Goal: Task Accomplishment & Management: Manage account settings

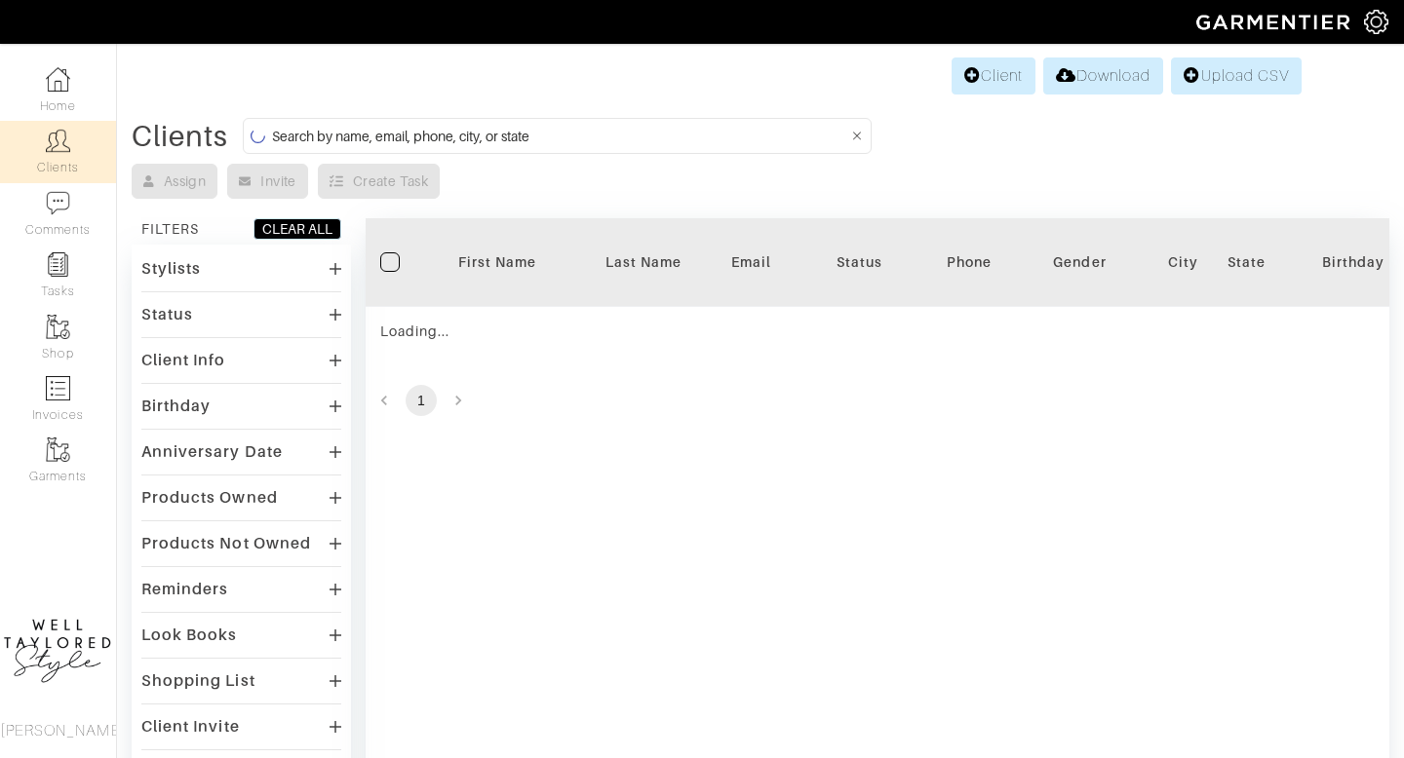
click at [370, 144] on input at bounding box center [560, 136] width 576 height 24
type input "NATALIE KRILL"
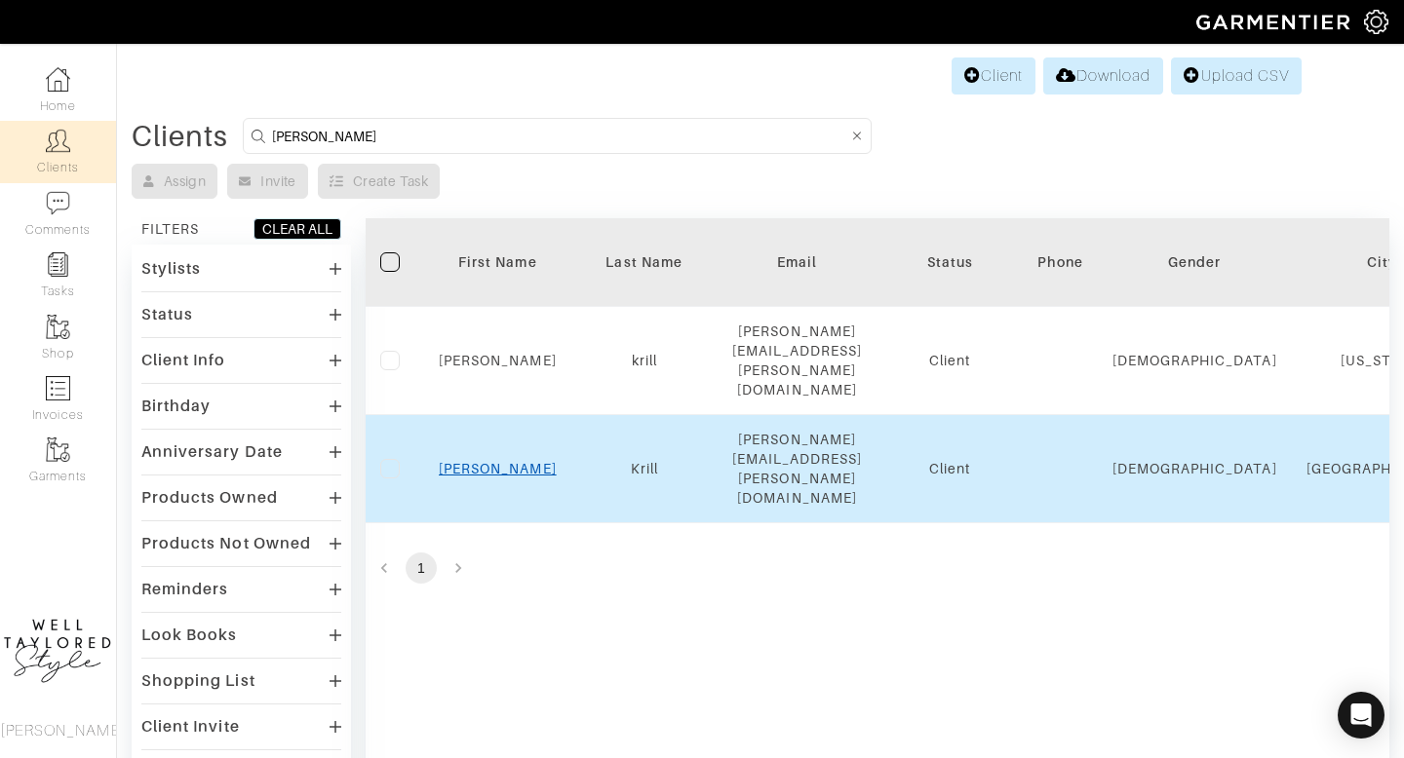
click at [506, 461] on link "Natalie" at bounding box center [498, 469] width 118 height 16
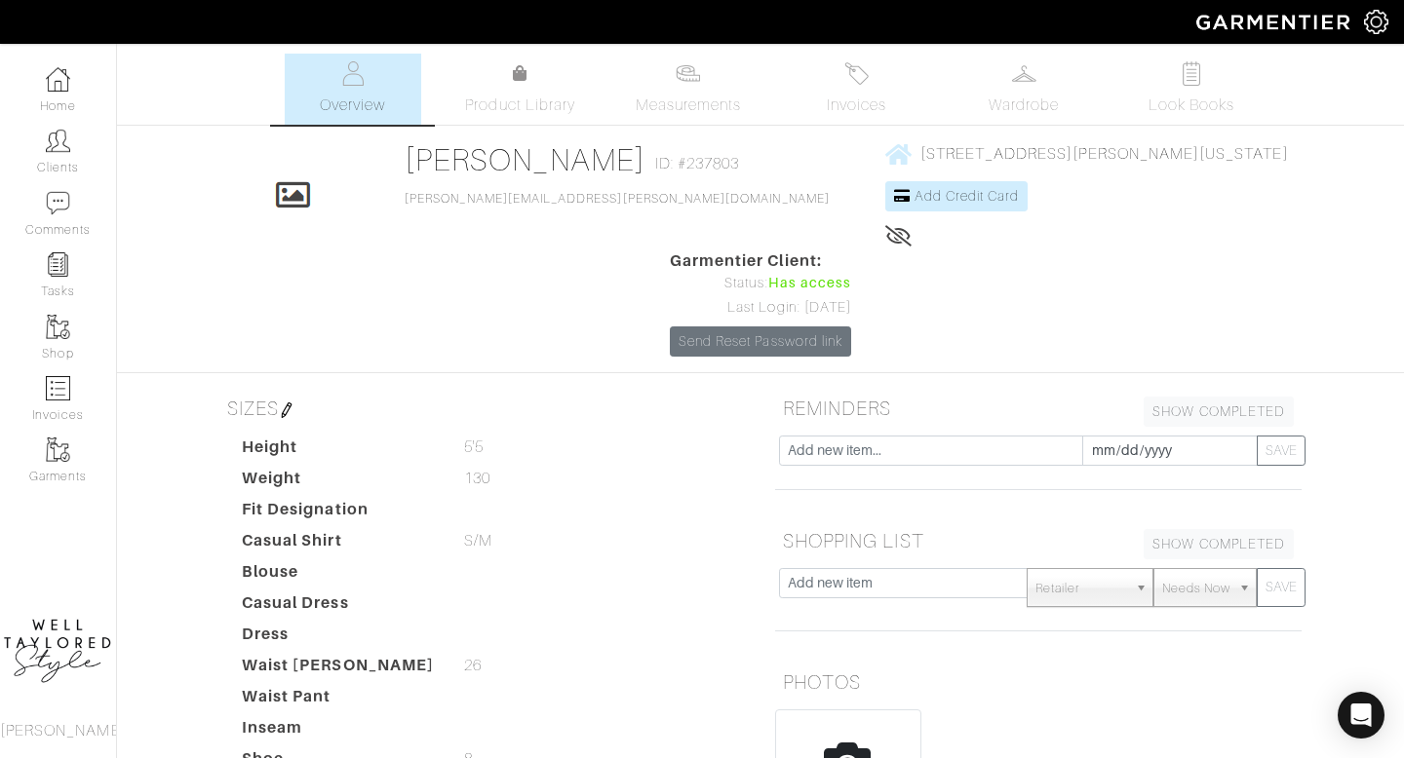
click at [885, 223] on div "45 HOYT ST - APT 8D BROOKLYN, New York - 11201 Add Credit Card" at bounding box center [1087, 195] width 404 height 108
click at [914, 188] on span "Add Credit Card" at bounding box center [966, 196] width 105 height 16
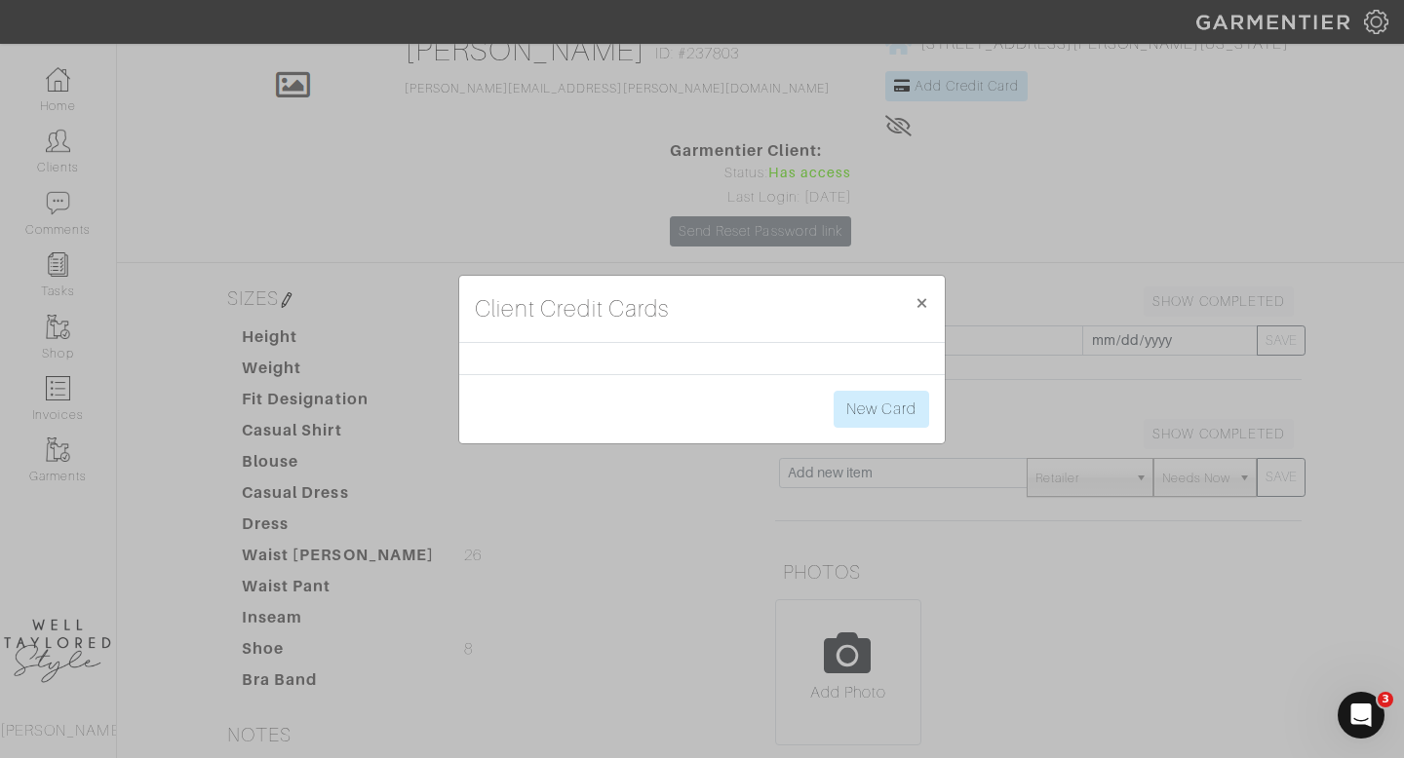
scroll to position [232, 0]
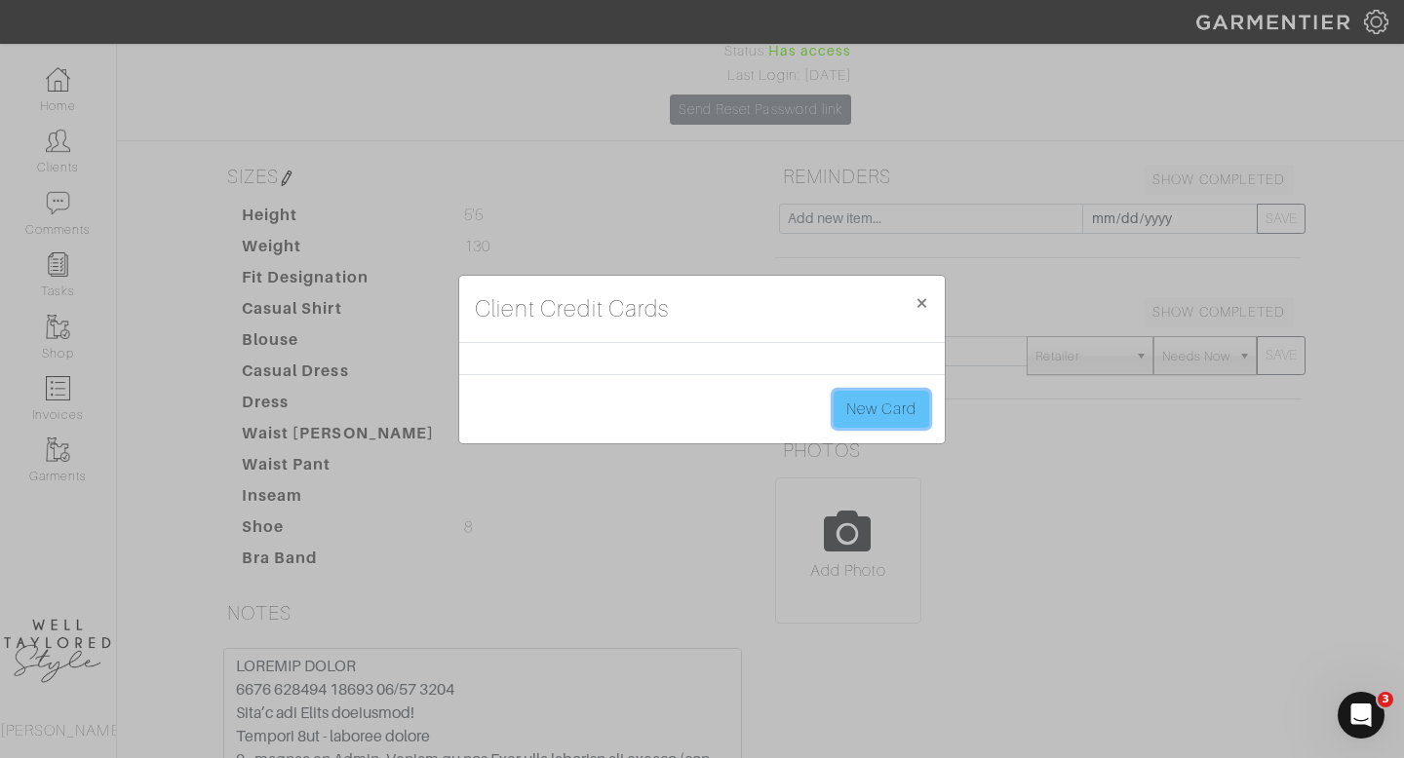
click at [860, 419] on link "New Card" at bounding box center [882, 409] width 96 height 37
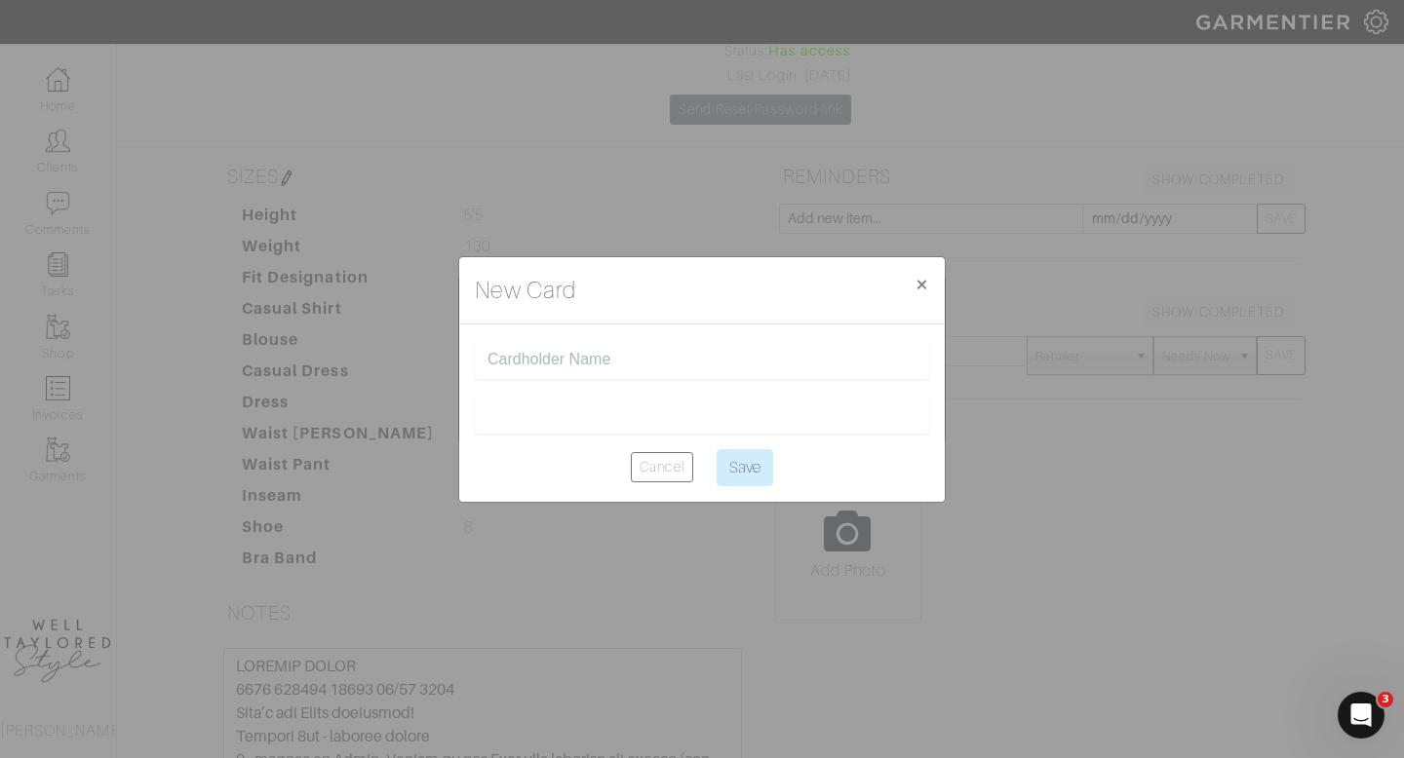
click at [545, 360] on input "text" at bounding box center [701, 360] width 429 height 19
type input "STEPHEN KRILL"
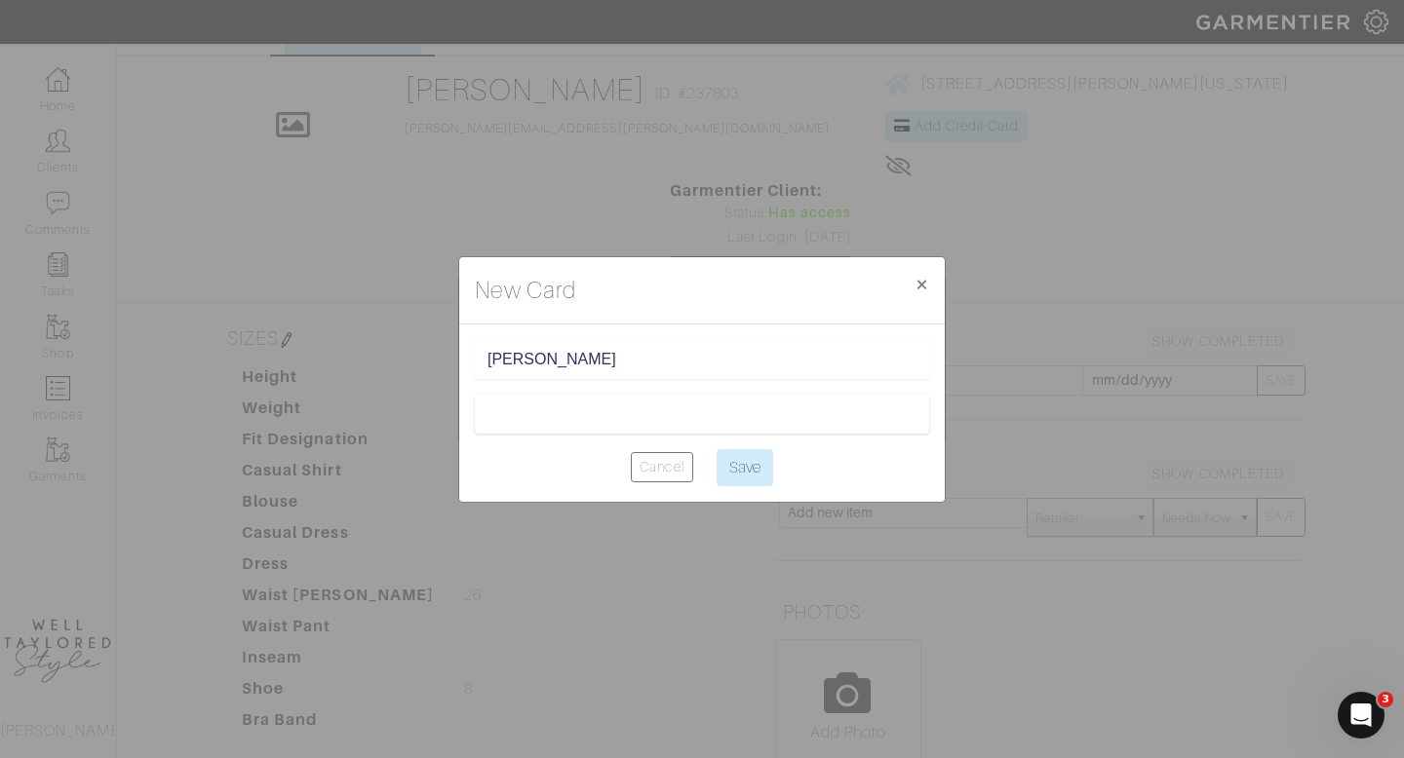
scroll to position [52, 0]
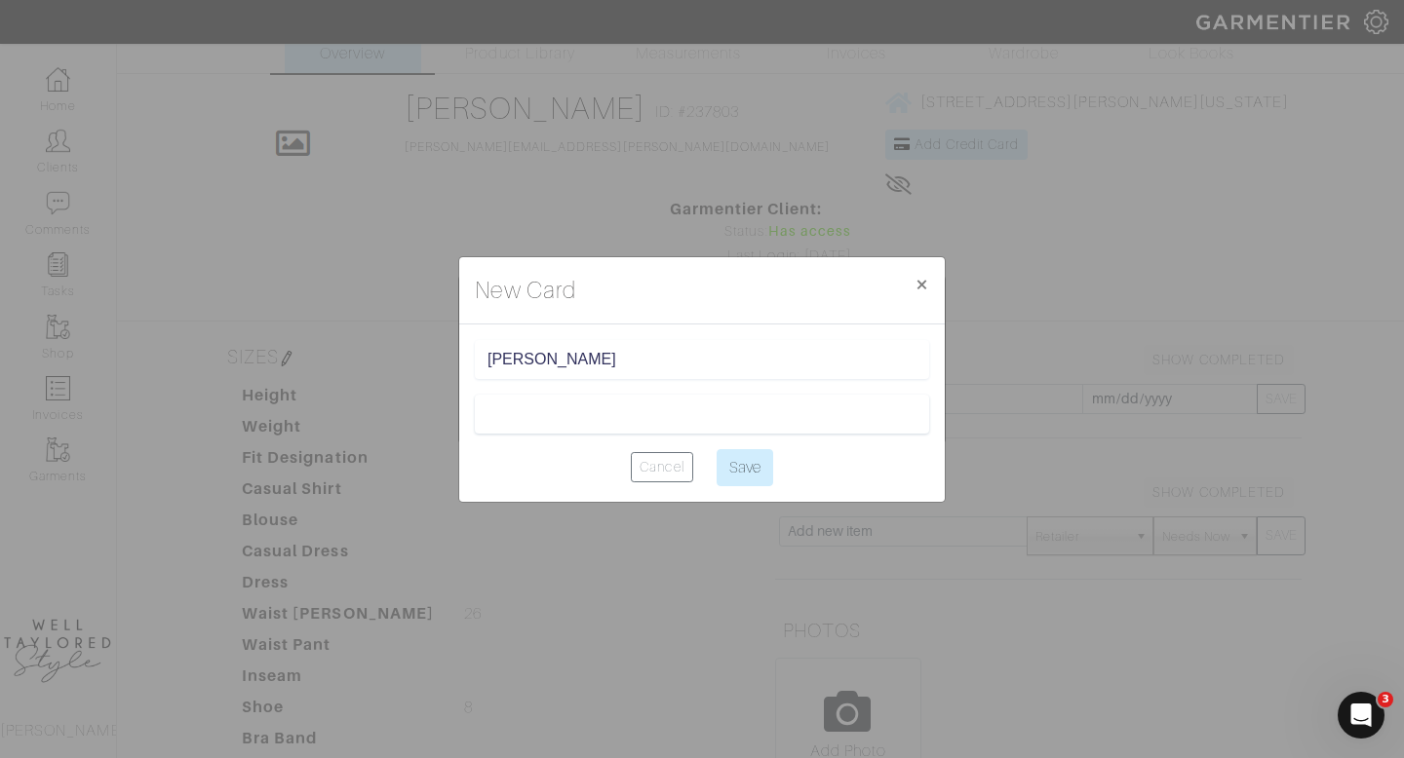
click at [591, 280] on div "New Card × Close" at bounding box center [702, 290] width 486 height 67
click at [883, 423] on div at bounding box center [702, 414] width 454 height 39
click at [752, 459] on input "Save" at bounding box center [745, 467] width 57 height 37
type input "Saving..."
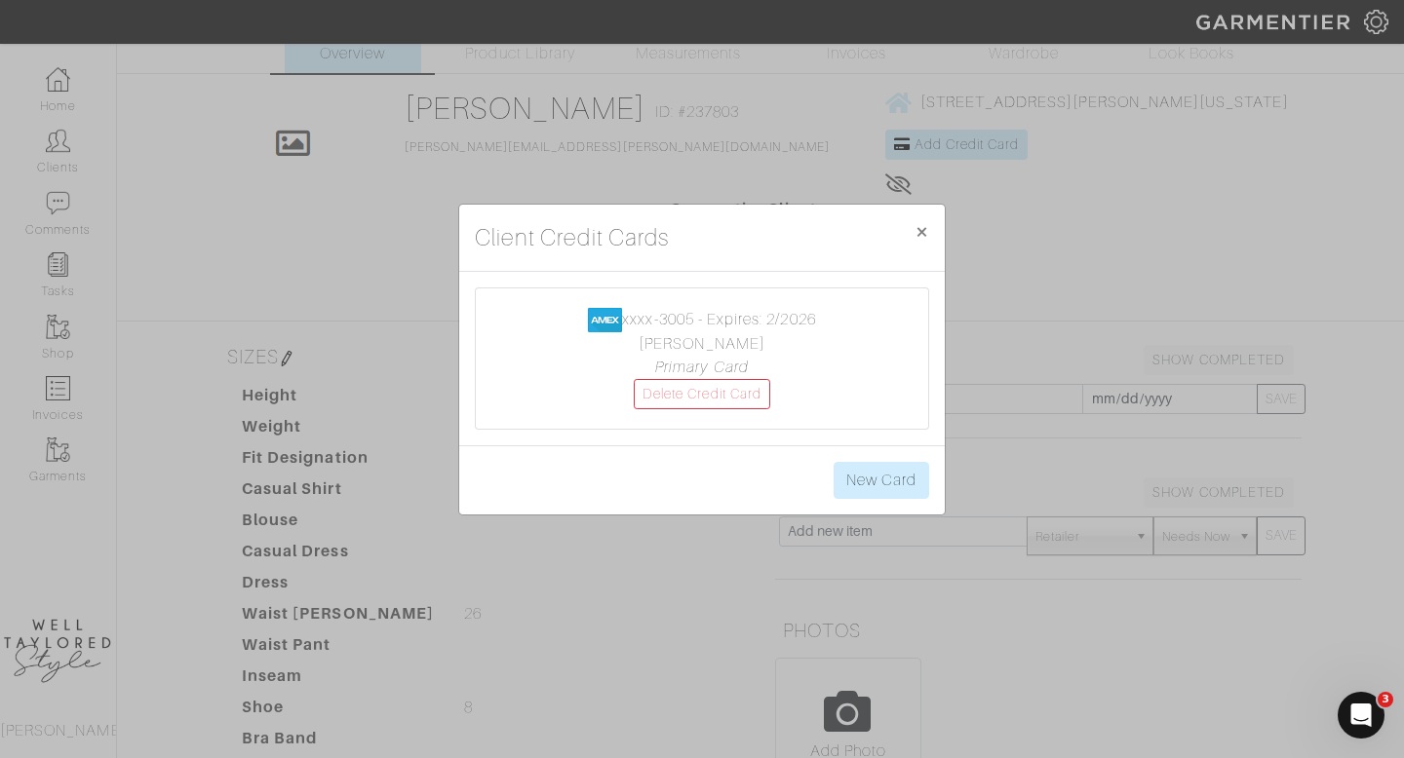
scroll to position [0, 0]
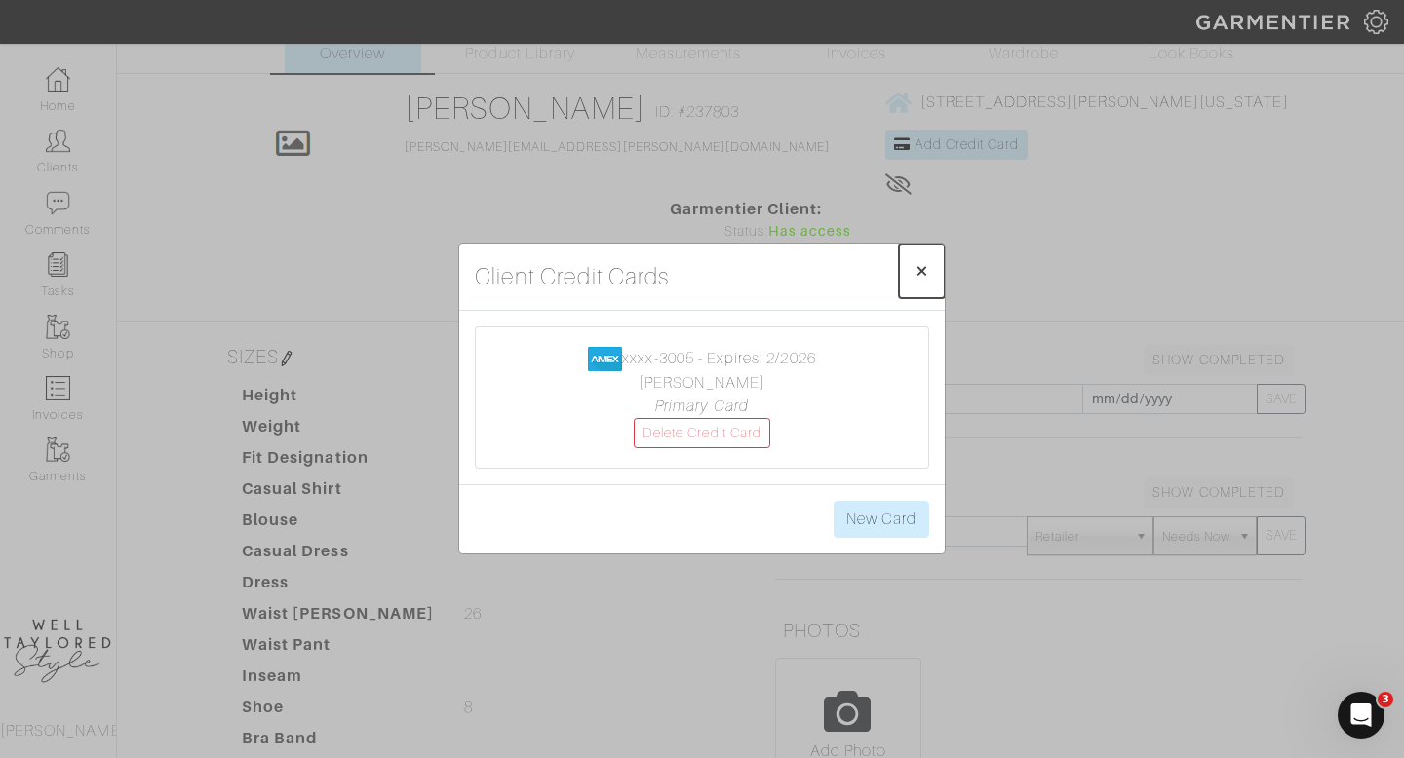
click at [929, 258] on button "× Close" at bounding box center [922, 271] width 46 height 55
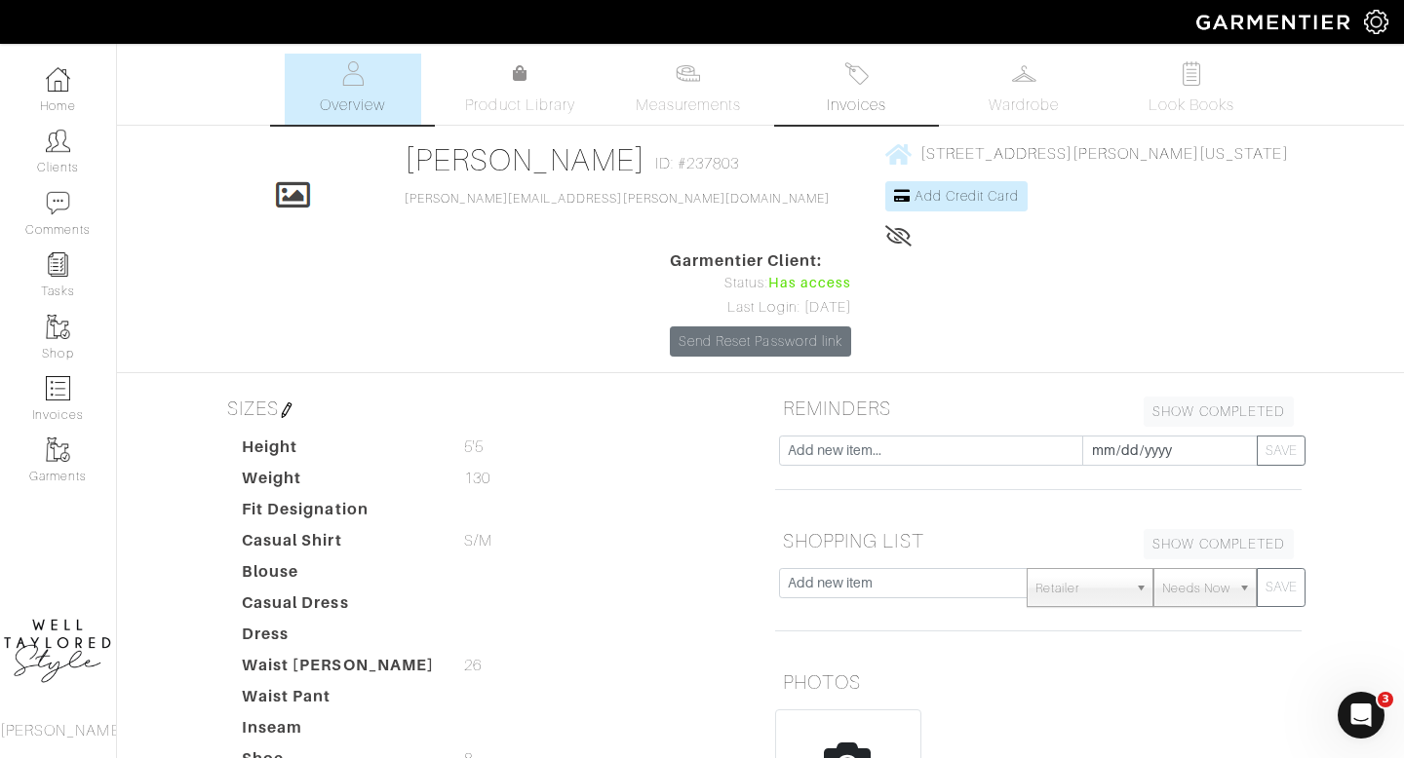
click at [844, 110] on span "Invoices" at bounding box center [856, 105] width 59 height 23
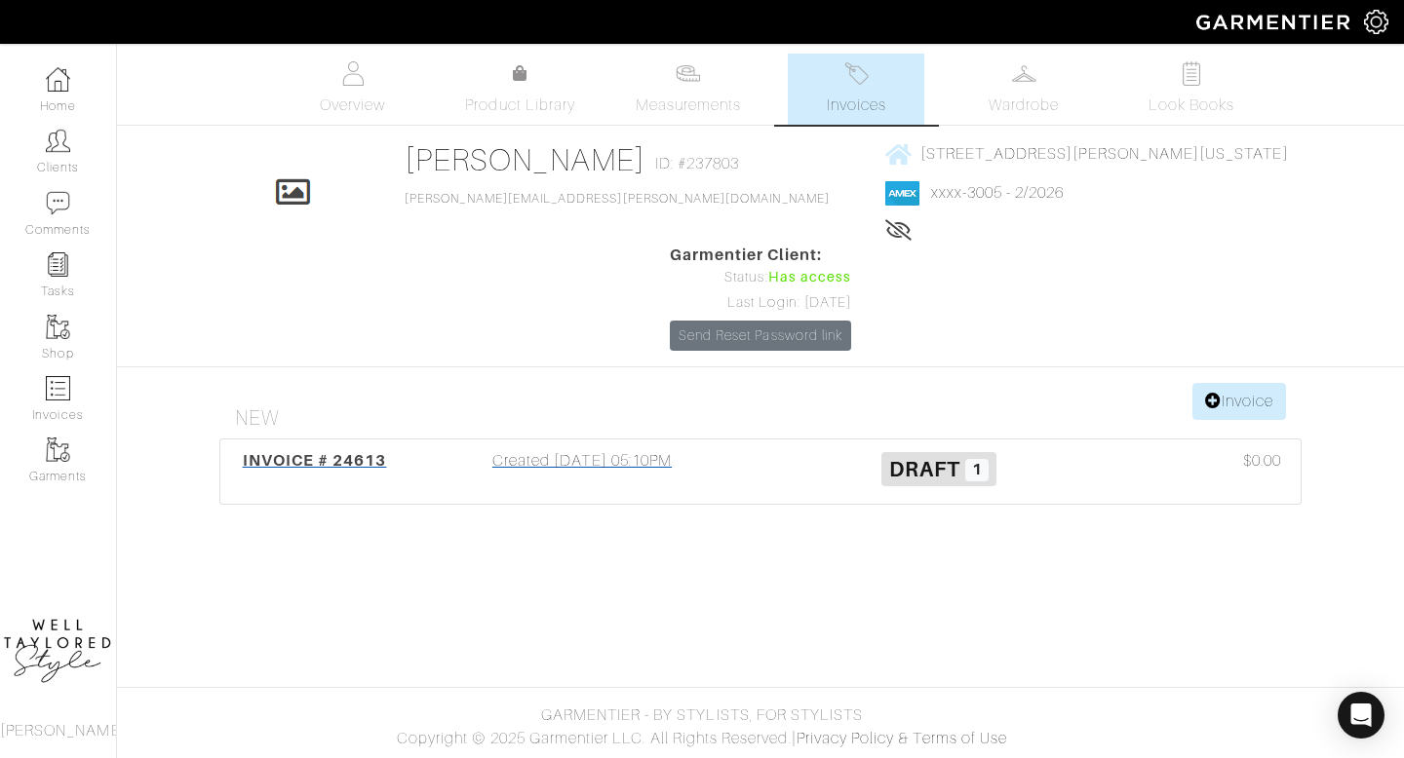
click at [615, 449] on div "Created 09/18/25 05:10PM" at bounding box center [582, 471] width 357 height 45
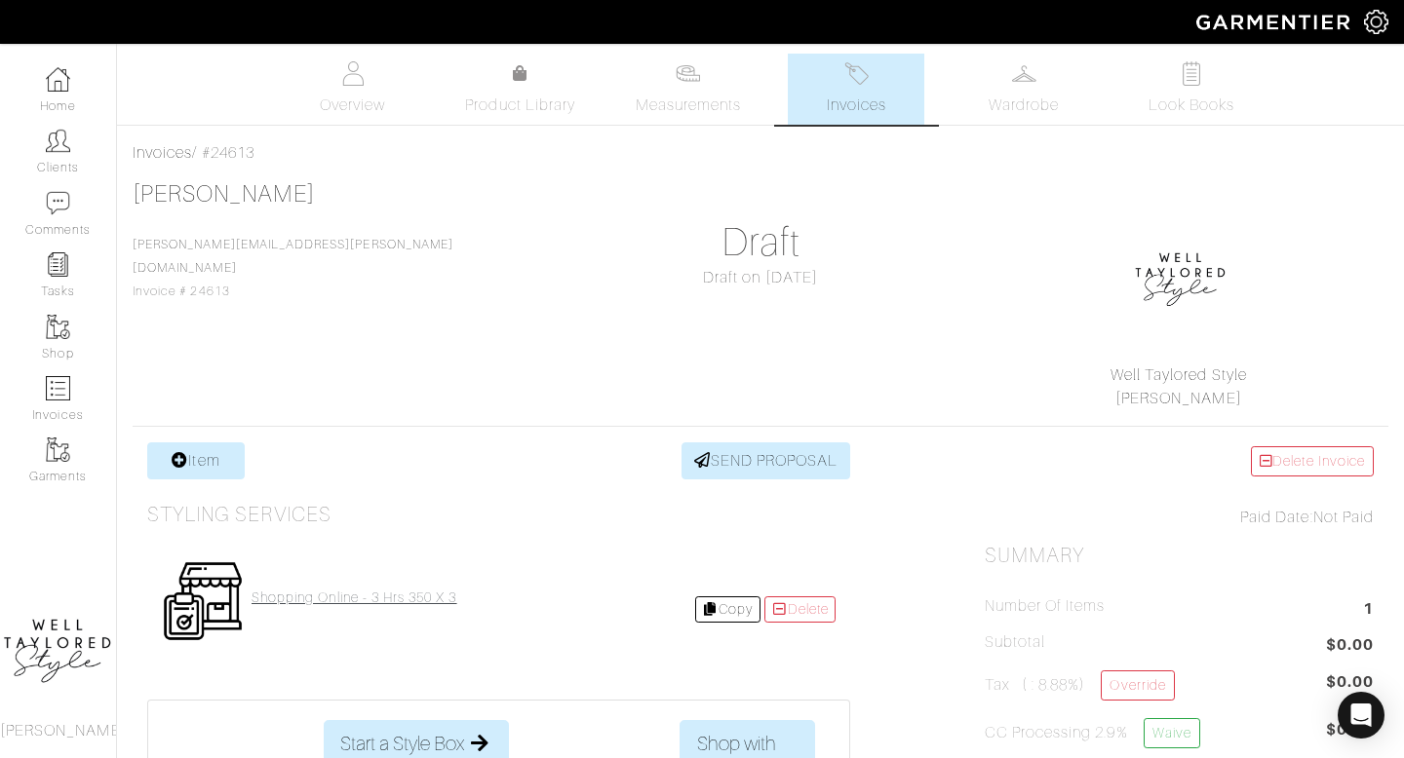
click at [354, 597] on h4 "shopping online - 3 hrs 350 x 3" at bounding box center [355, 598] width 206 height 17
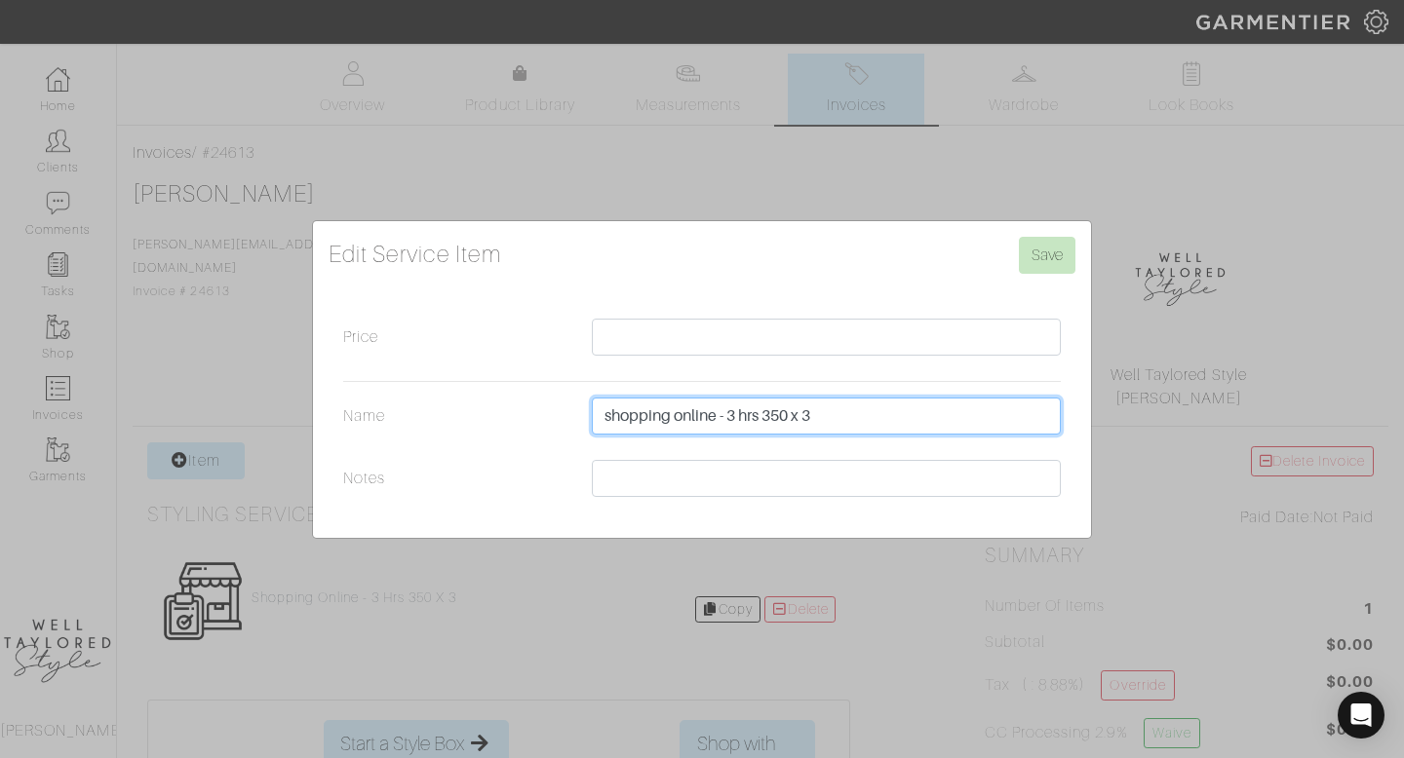
drag, startPoint x: 841, startPoint y: 418, endPoint x: 582, endPoint y: 377, distance: 262.5
click at [581, 377] on div "Price Name shopping online - 3 hrs 350 x 3 Notes" at bounding box center [702, 413] width 747 height 188
type input "shop + appt (5 hrs x $350)"
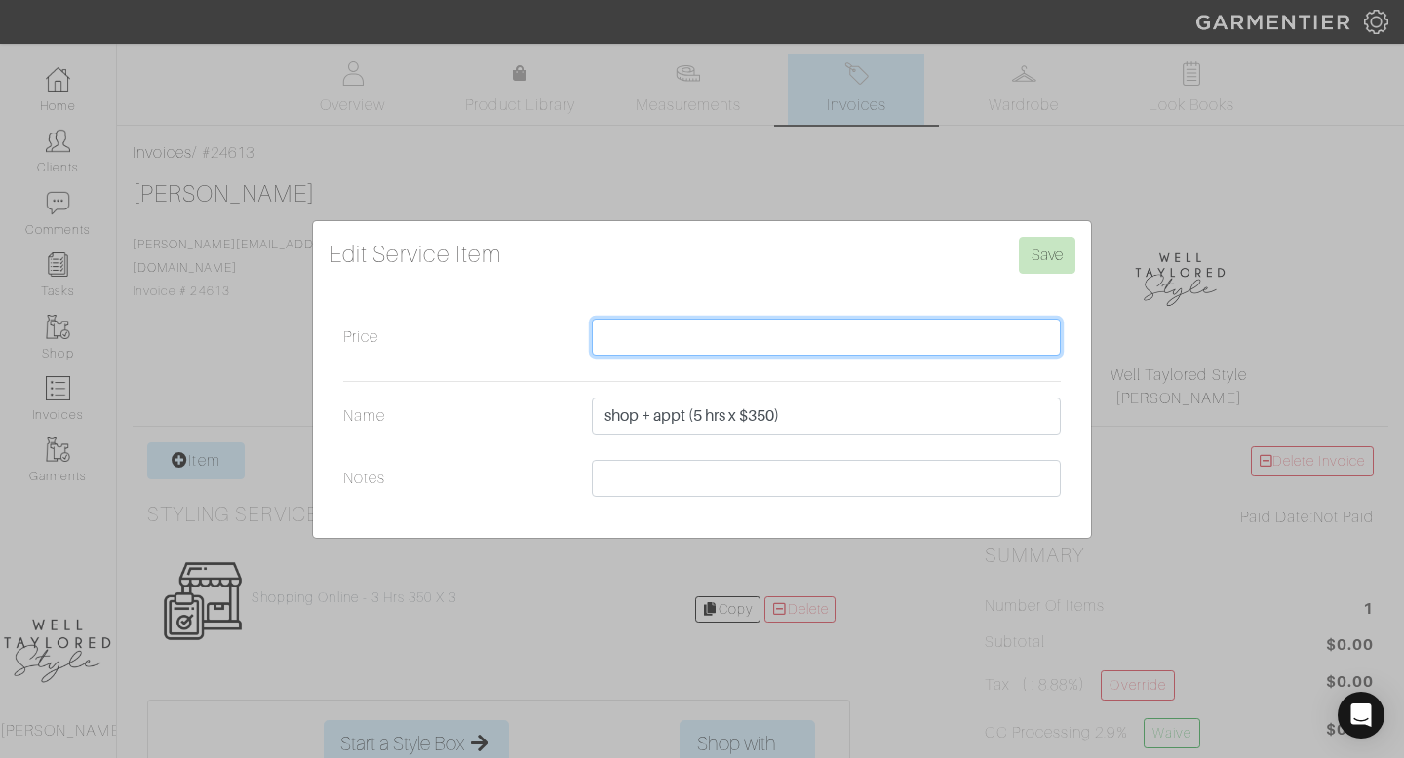
click at [686, 344] on input "Price" at bounding box center [826, 337] width 469 height 37
type input "1750"
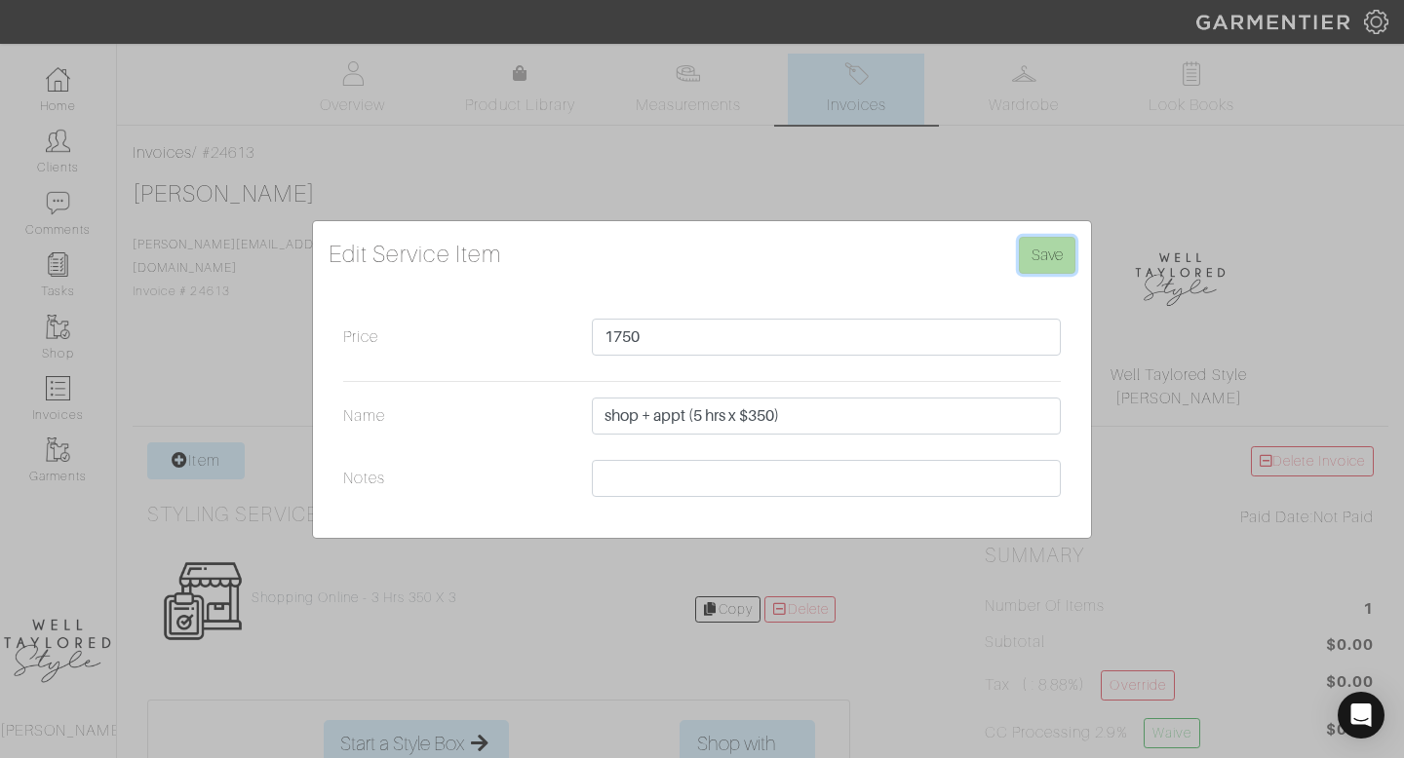
click at [1031, 256] on input "Save" at bounding box center [1047, 255] width 57 height 37
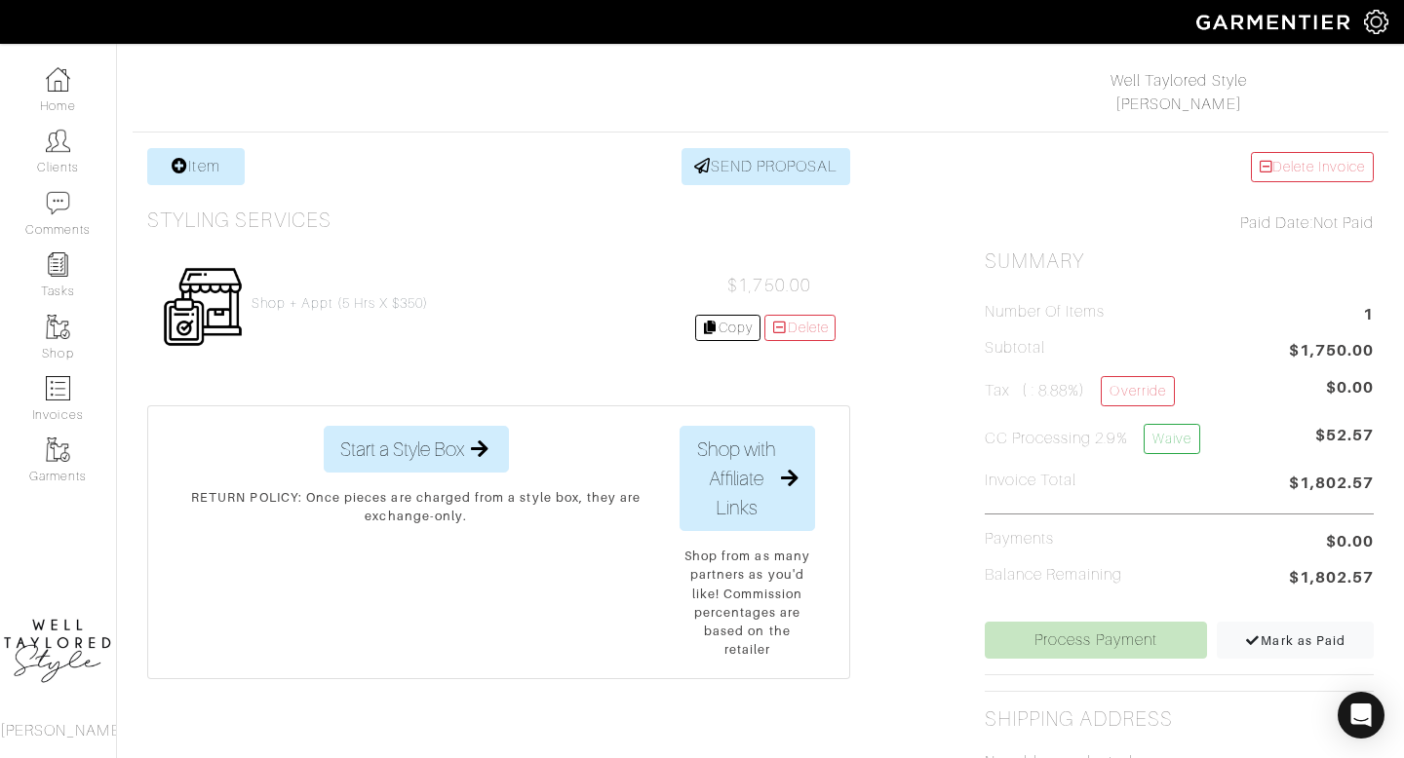
scroll to position [308, 0]
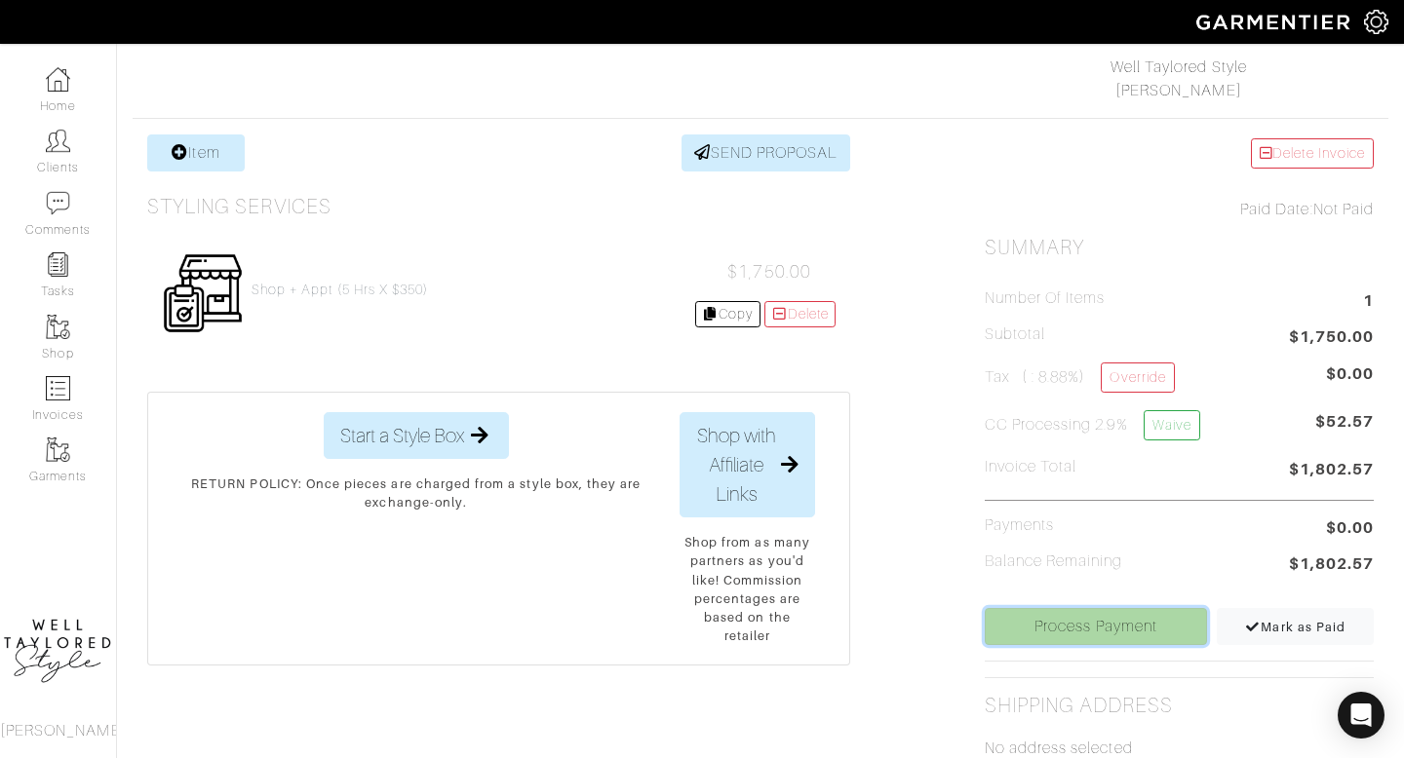
click at [1085, 628] on link "Process Payment" at bounding box center [1096, 626] width 223 height 37
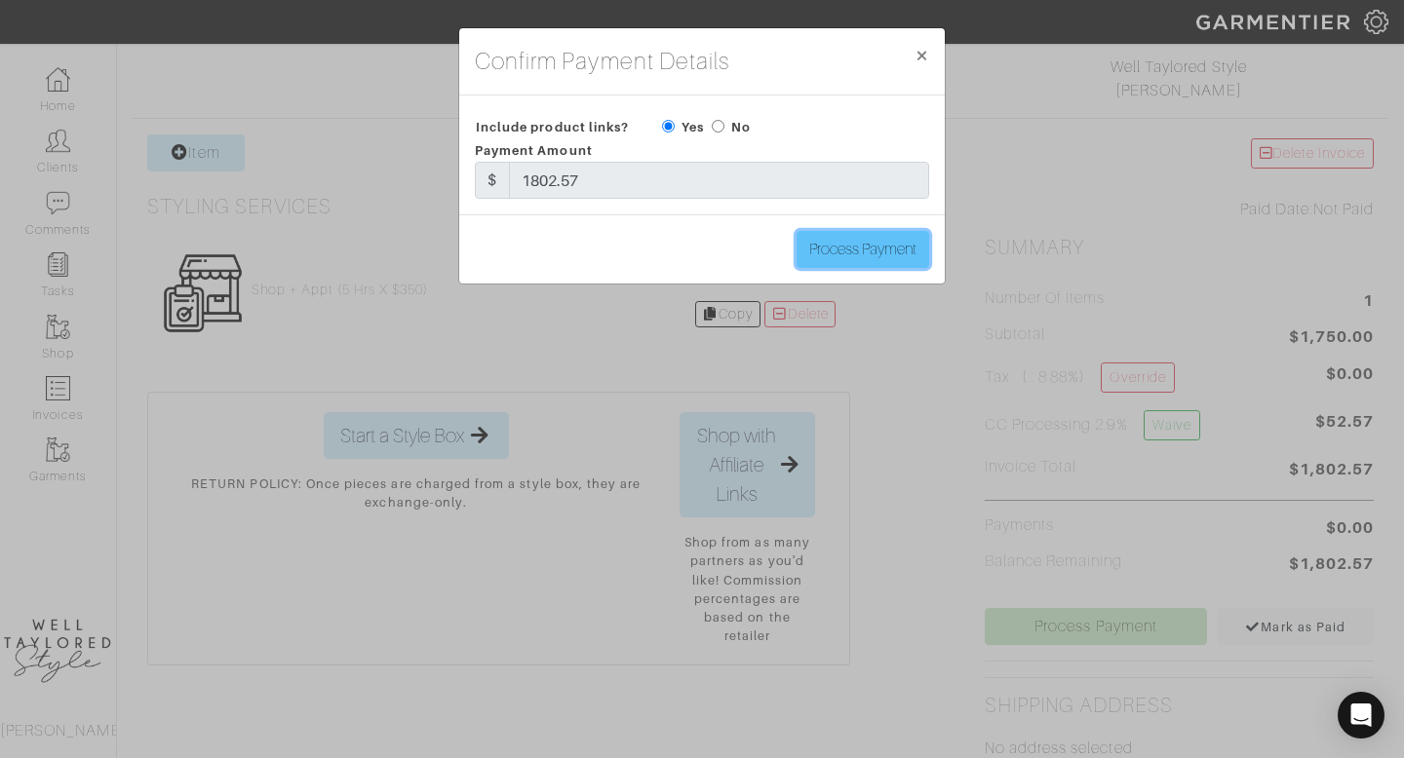
click at [899, 247] on input "Process Payment" at bounding box center [862, 249] width 133 height 37
type input "Process Payment"
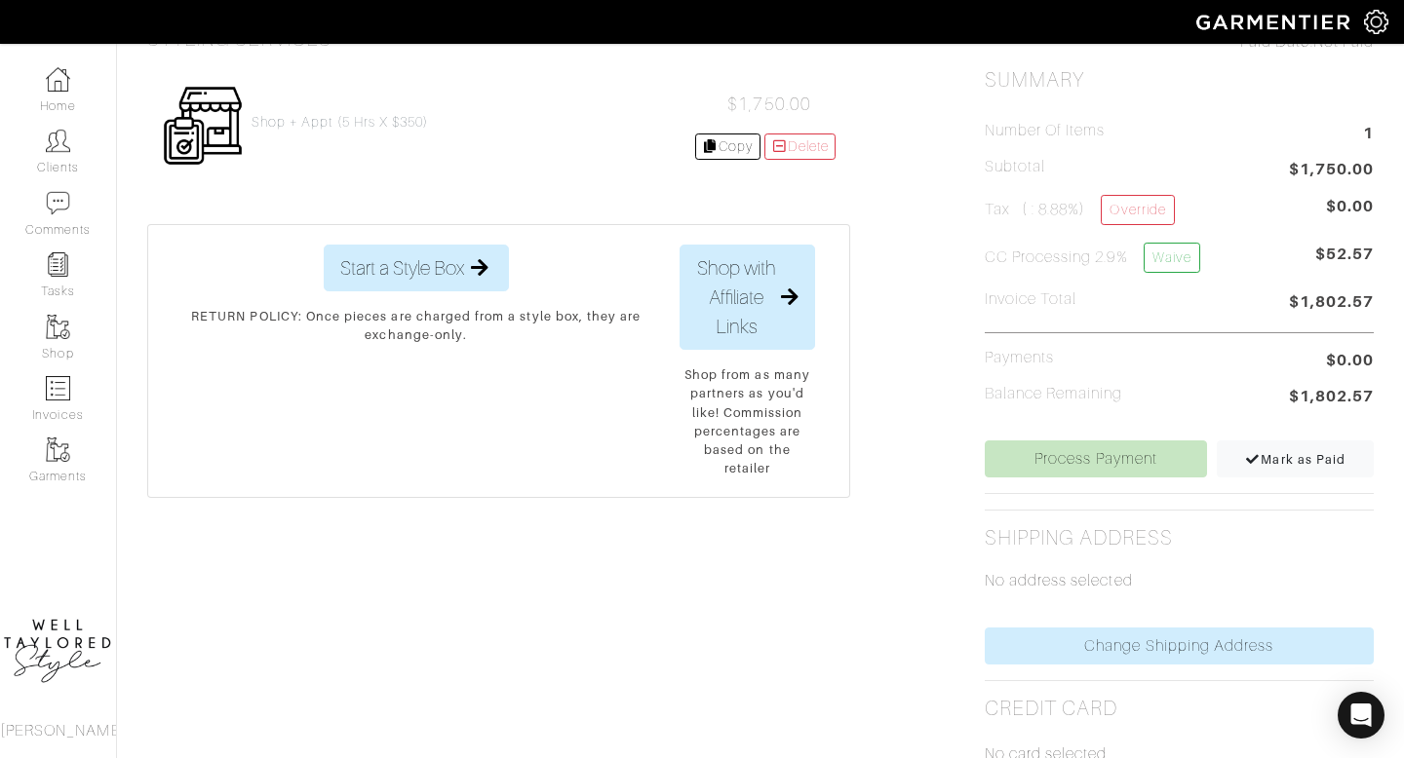
scroll to position [609, 0]
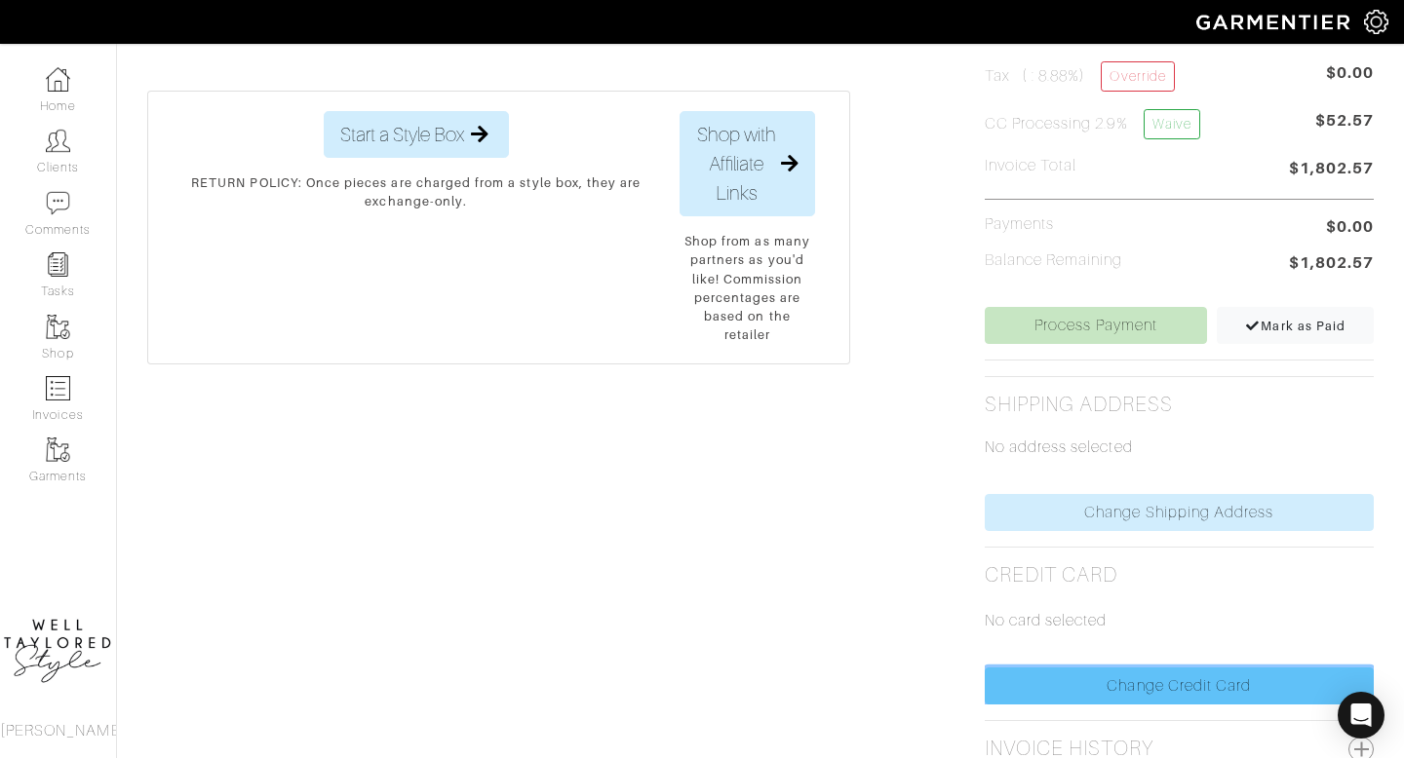
click at [1050, 673] on link "Change Credit Card" at bounding box center [1179, 686] width 389 height 37
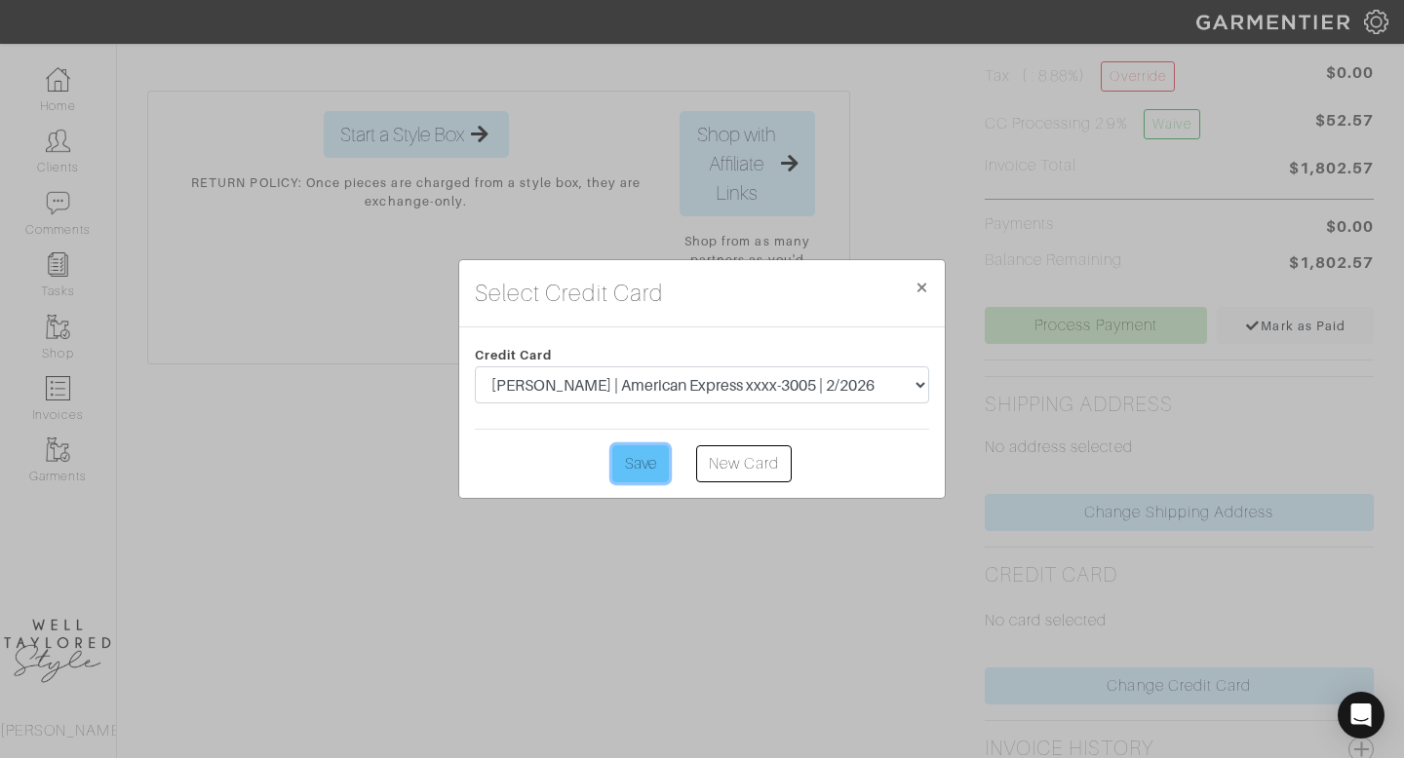
click at [648, 471] on input "Save" at bounding box center [640, 464] width 57 height 37
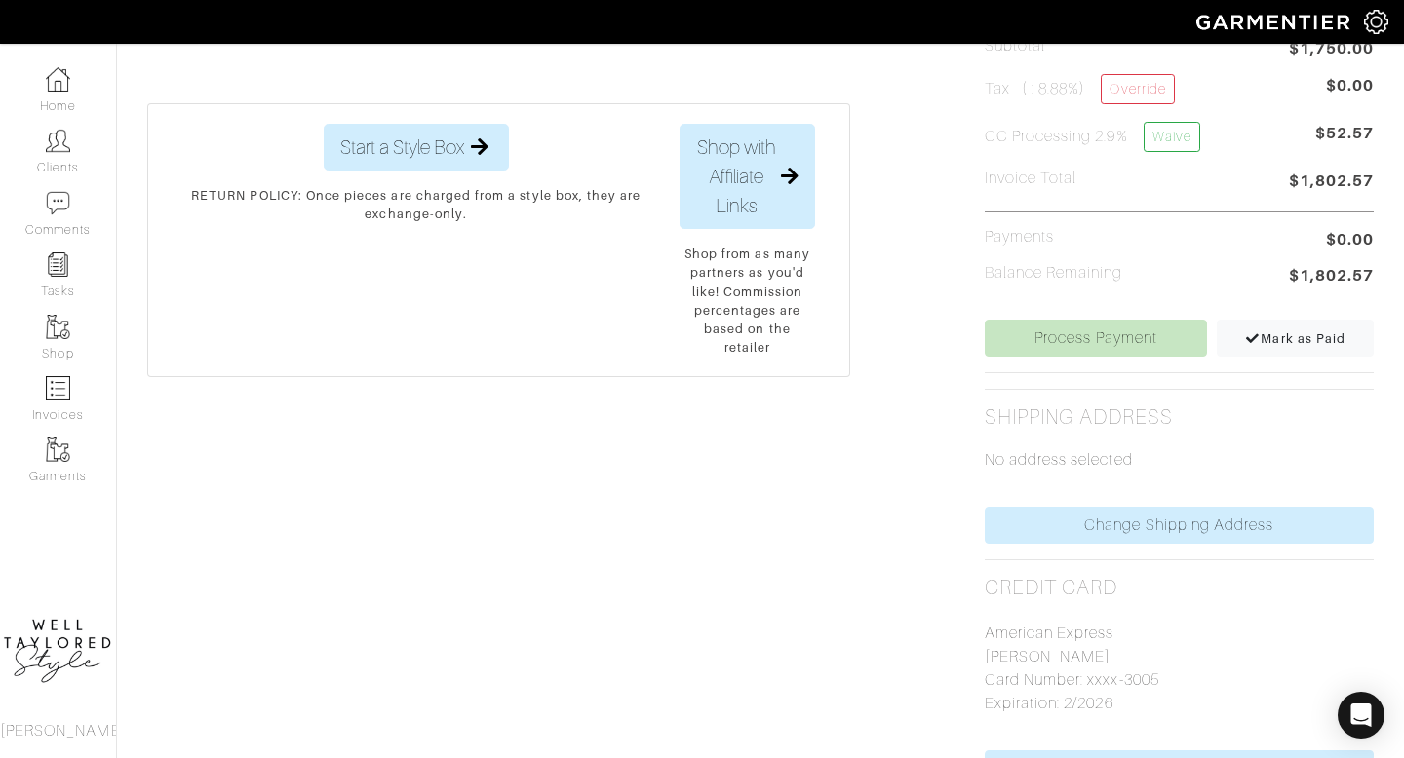
scroll to position [597, 0]
click at [1051, 485] on div "No address selected" at bounding box center [1179, 468] width 389 height 78
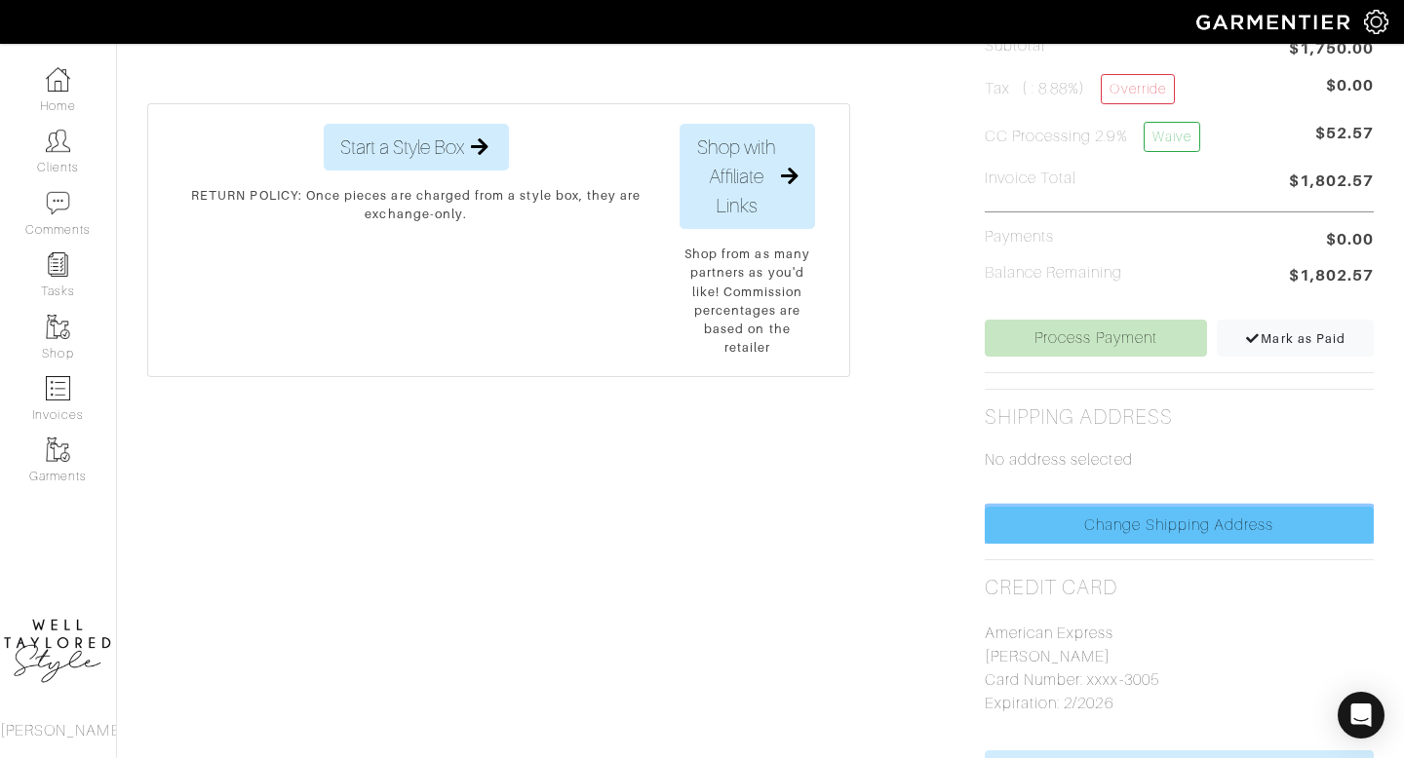
click at [1056, 518] on link "Change Shipping Address" at bounding box center [1179, 525] width 389 height 37
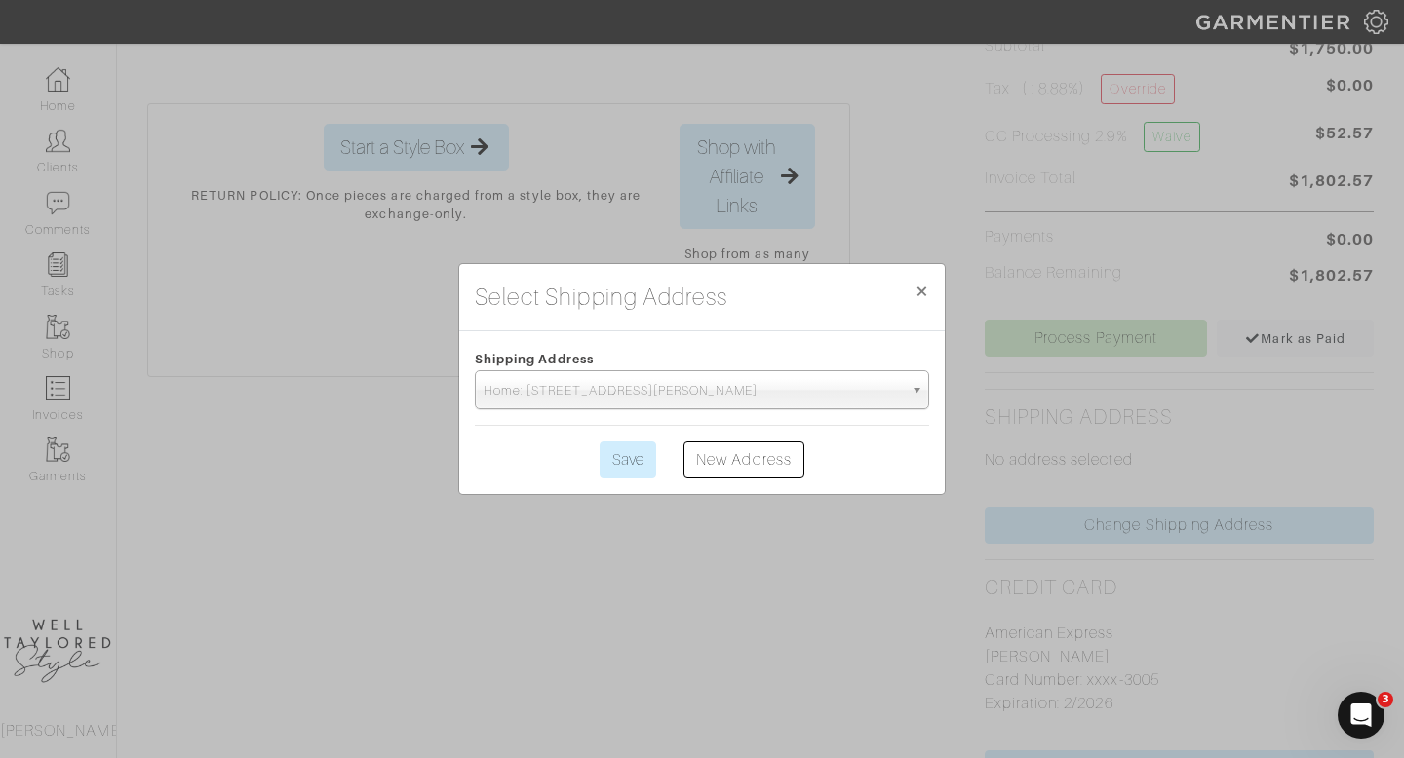
scroll to position [0, 0]
click at [621, 475] on input "Save" at bounding box center [628, 460] width 57 height 37
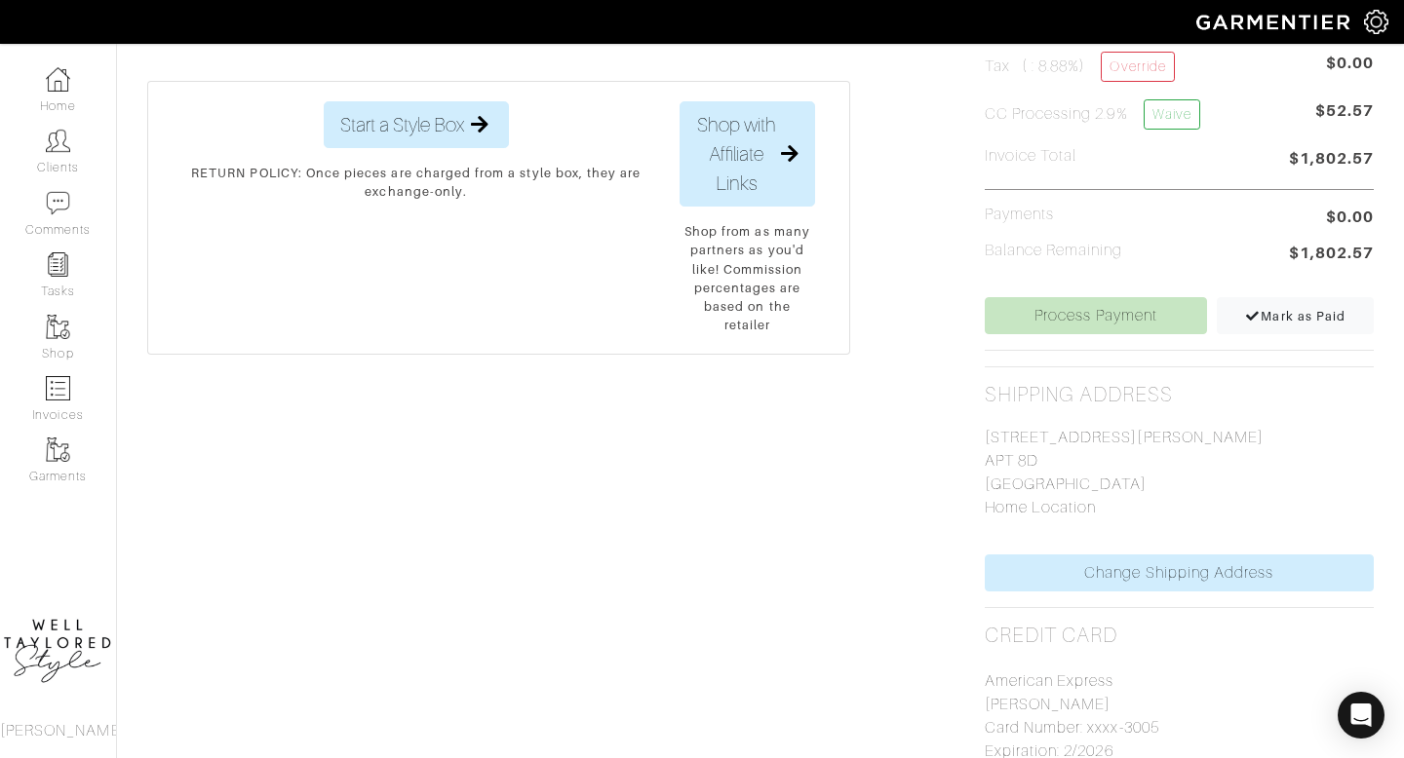
scroll to position [633, 0]
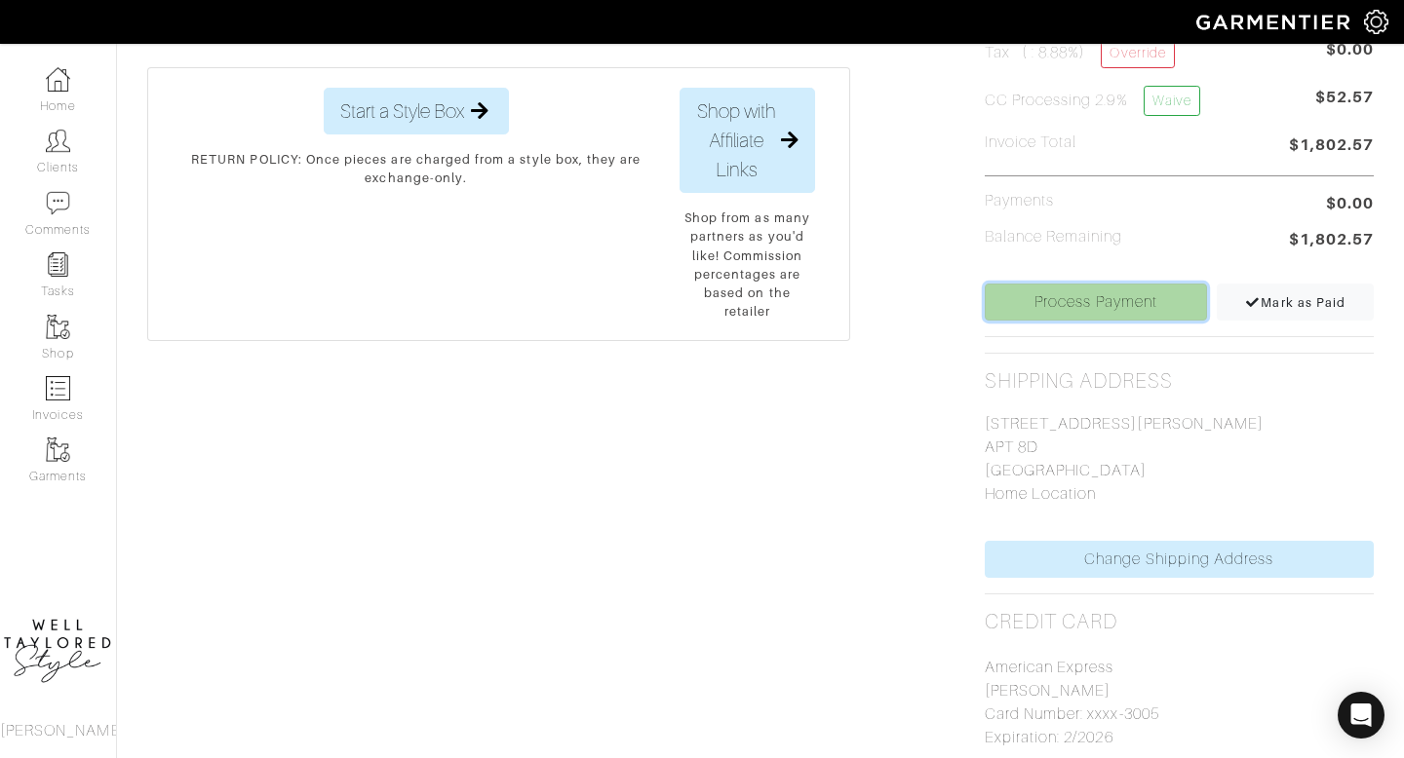
click at [1088, 291] on link "Process Payment" at bounding box center [1096, 302] width 223 height 37
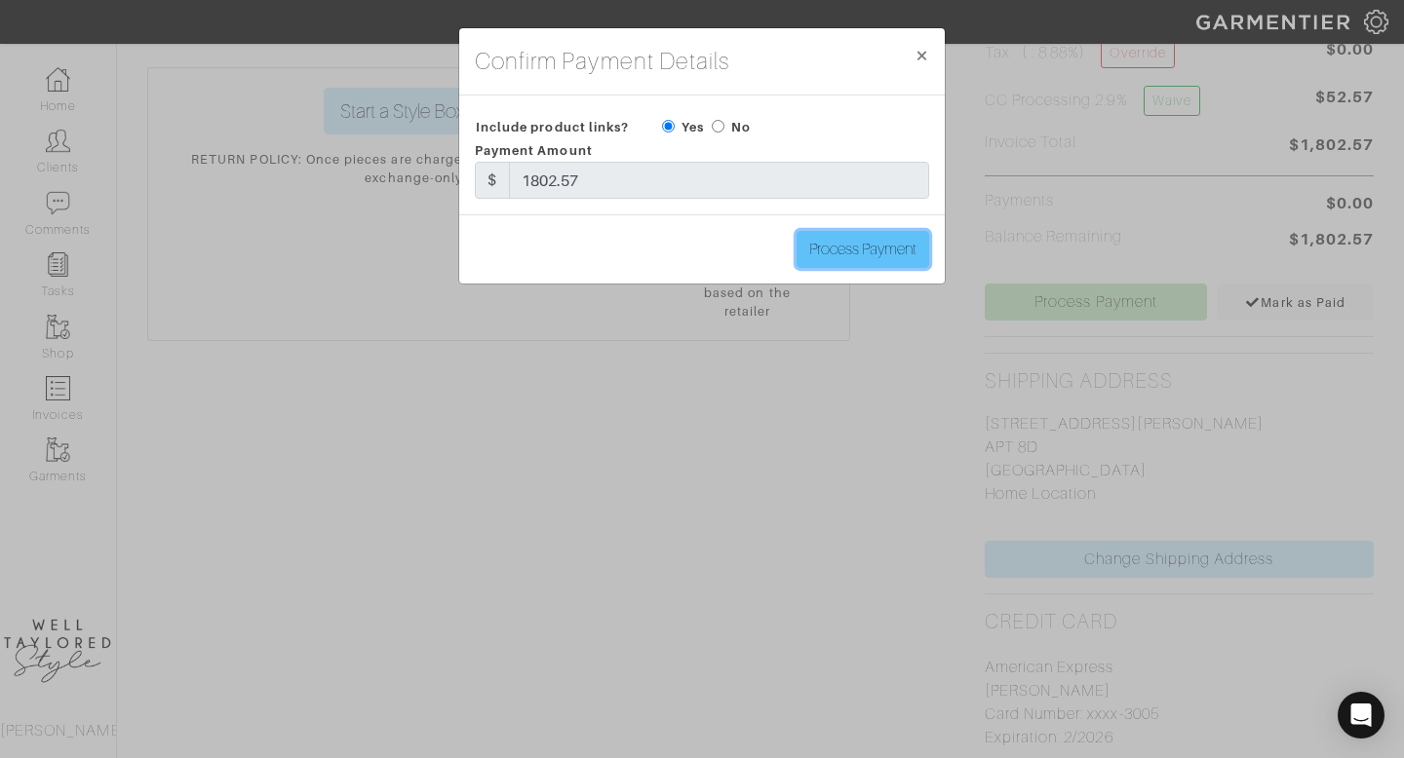
click at [855, 231] on input "Process Payment" at bounding box center [862, 249] width 133 height 37
type input "Process Payment"
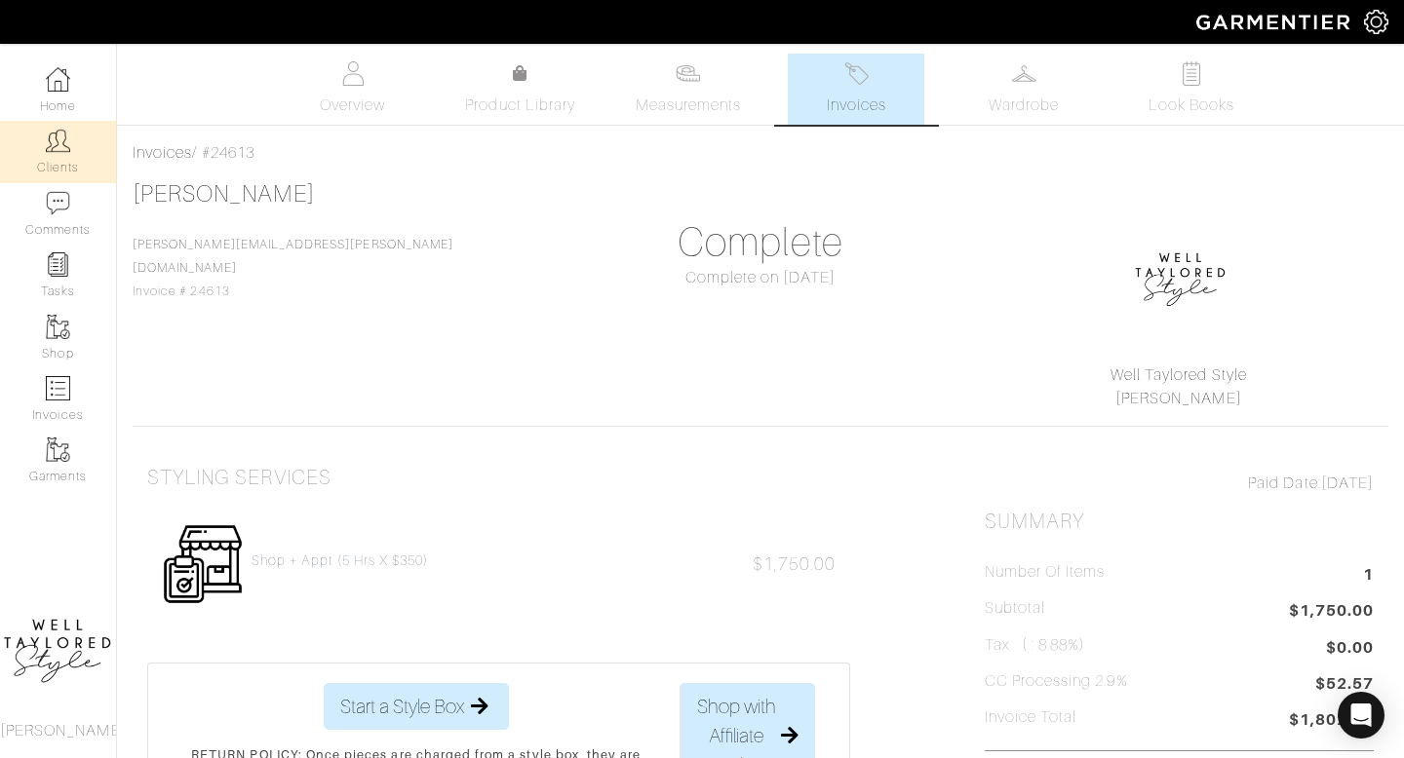
click at [42, 157] on link "Clients" at bounding box center [58, 151] width 116 height 61
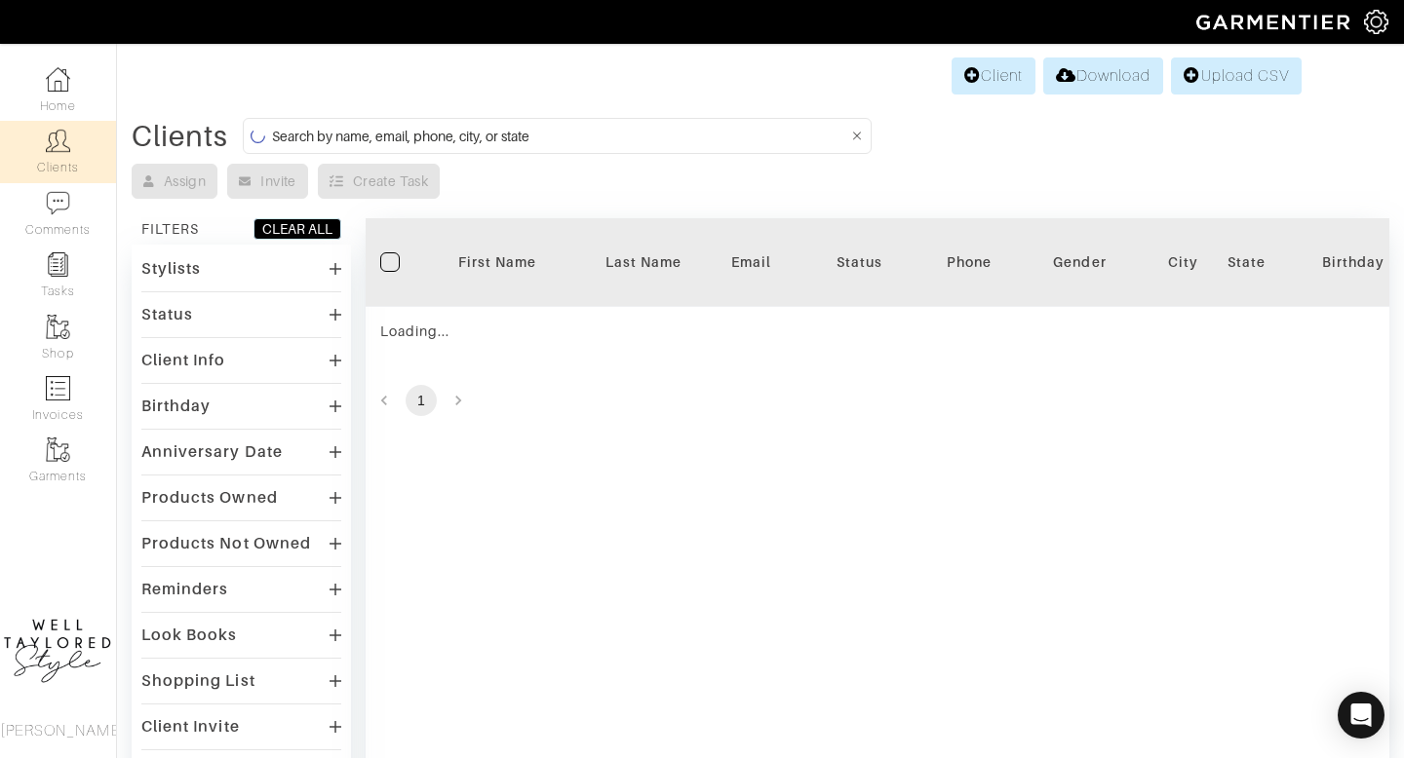
click at [408, 132] on input at bounding box center [560, 136] width 576 height 24
type input "anne c"
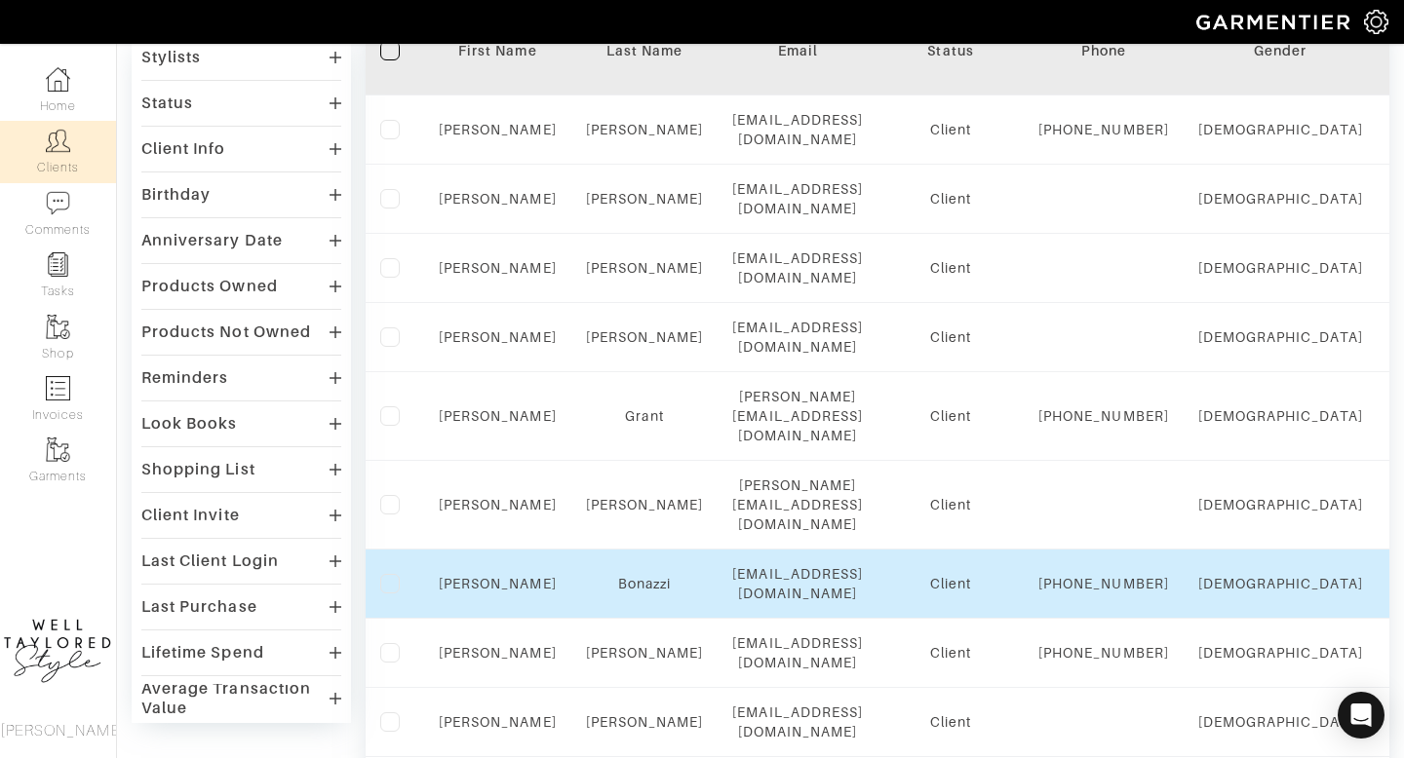
scroll to position [215, 0]
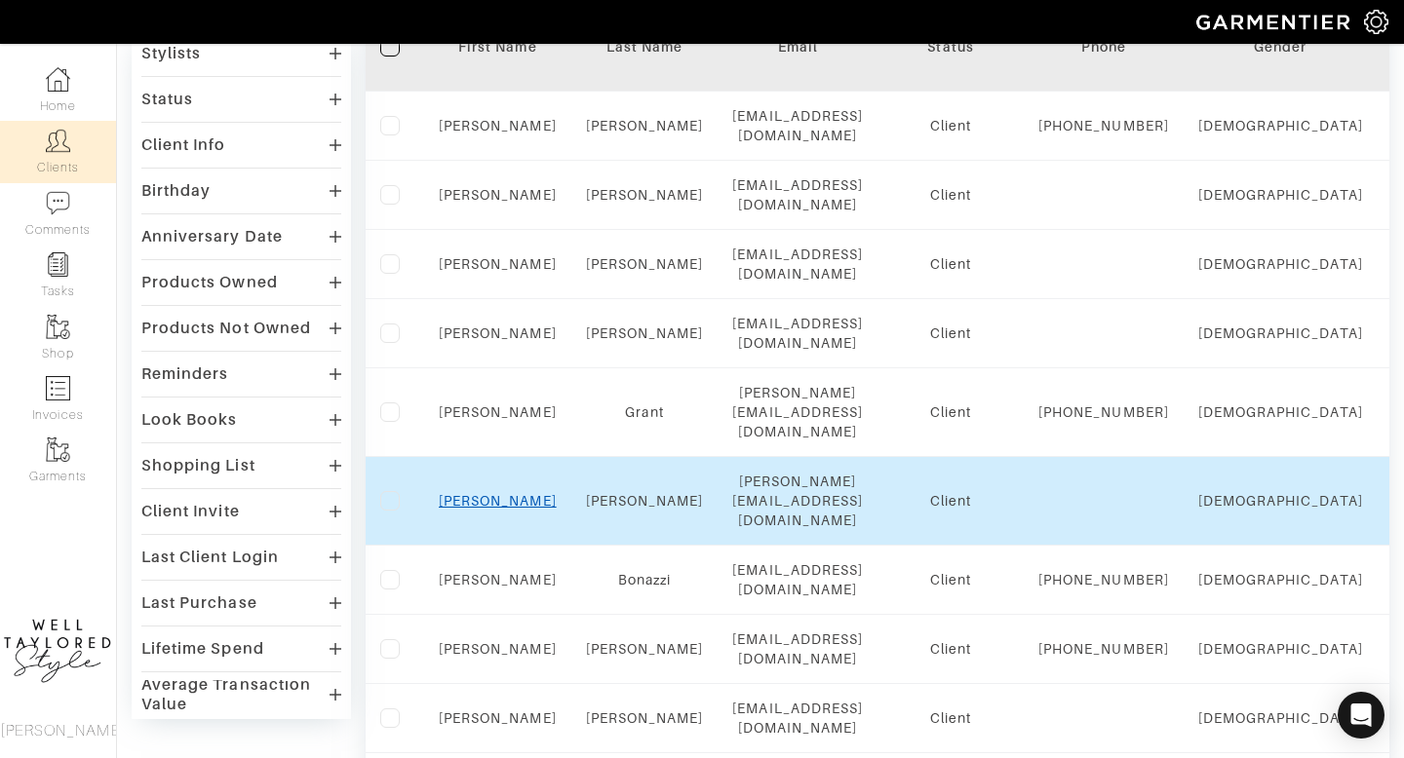
click at [491, 493] on link "ANNE" at bounding box center [498, 501] width 118 height 16
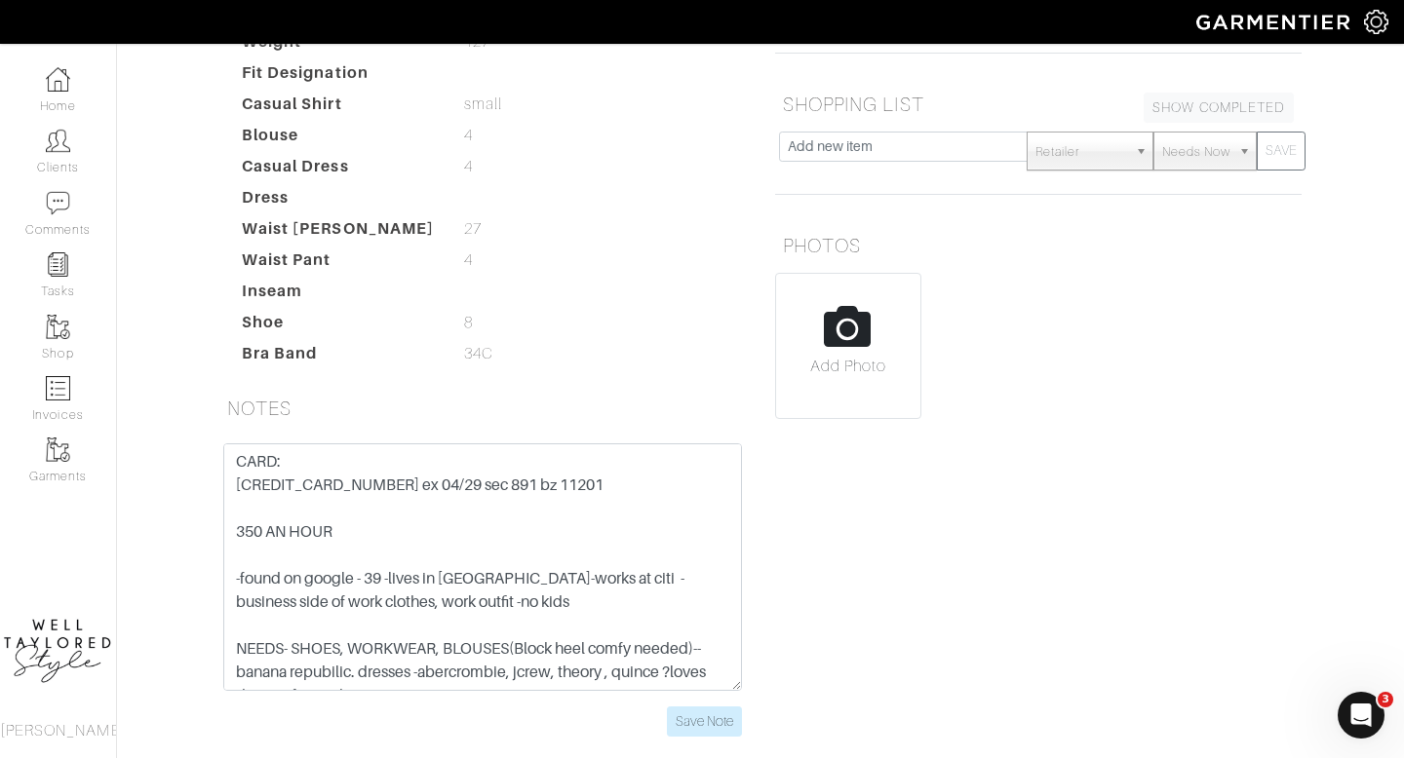
scroll to position [330, 0]
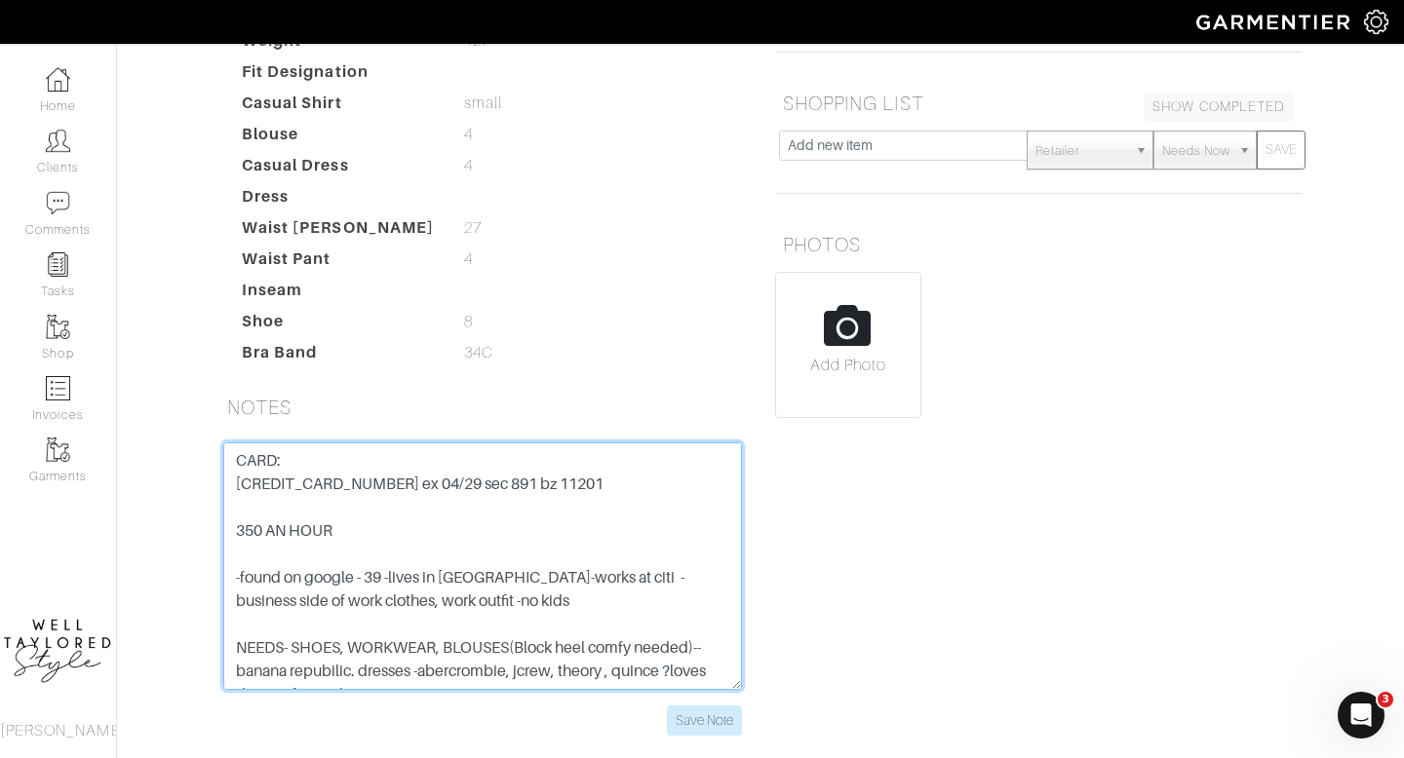
drag, startPoint x: 391, startPoint y: 481, endPoint x: 230, endPoint y: 486, distance: 160.9
click at [230, 486] on textarea "CARD: 4147 2026 7180 5024 ex 04/29 sec 891 bz 11201 350 AN HOUR -found on googl…" at bounding box center [482, 567] width 519 height 248
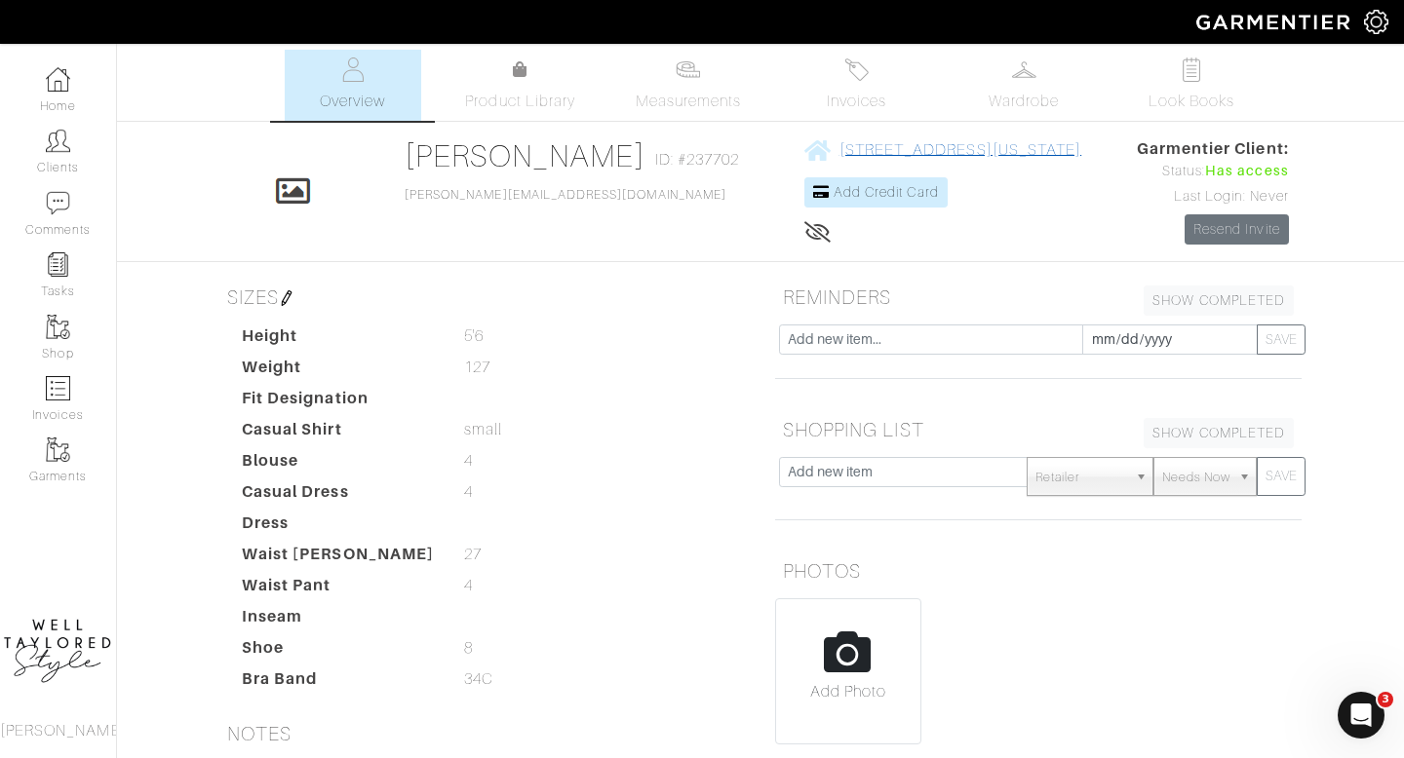
scroll to position [0, 0]
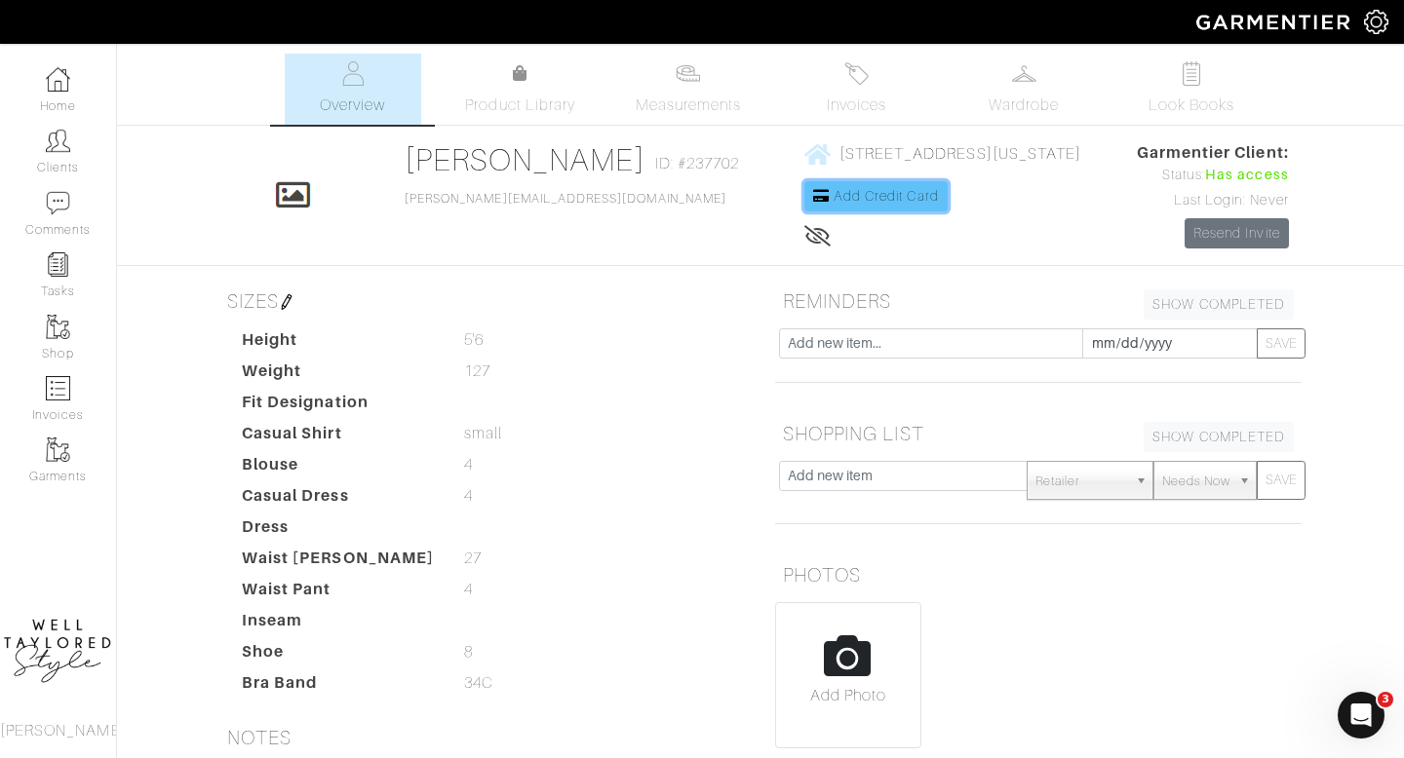
click at [834, 193] on span "Add Credit Card" at bounding box center [886, 196] width 105 height 16
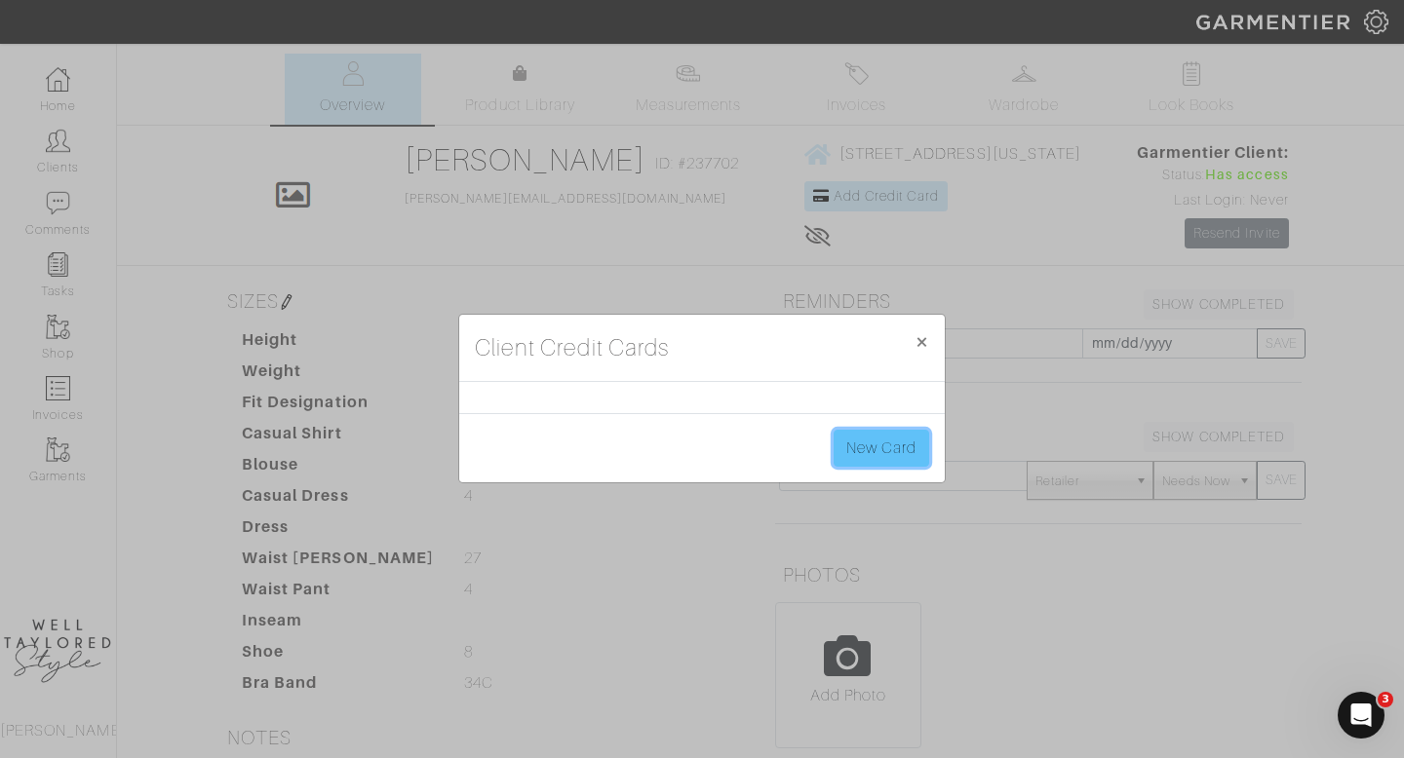
click at [873, 444] on link "New Card" at bounding box center [882, 448] width 96 height 37
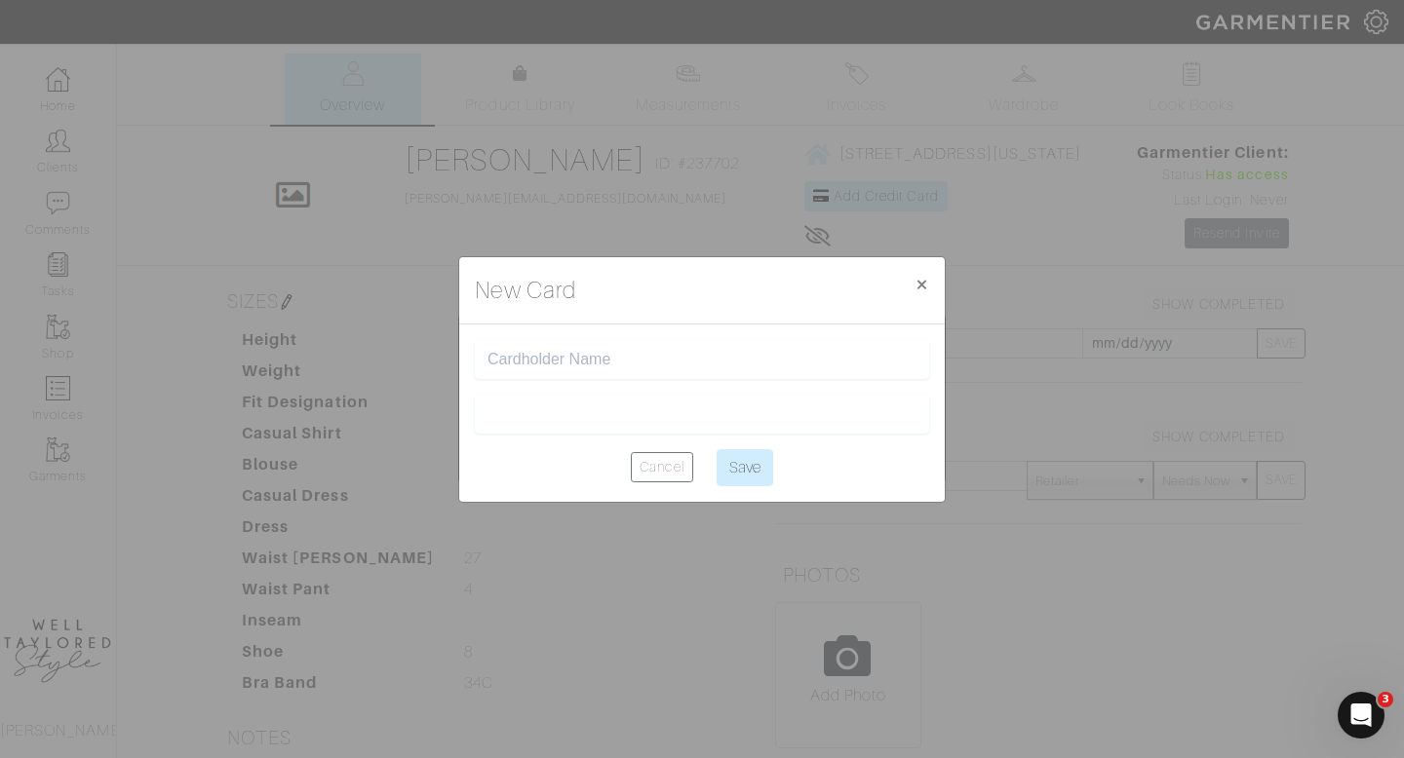
click at [561, 358] on input "text" at bounding box center [701, 360] width 429 height 19
type input "[PERSON_NAME]"
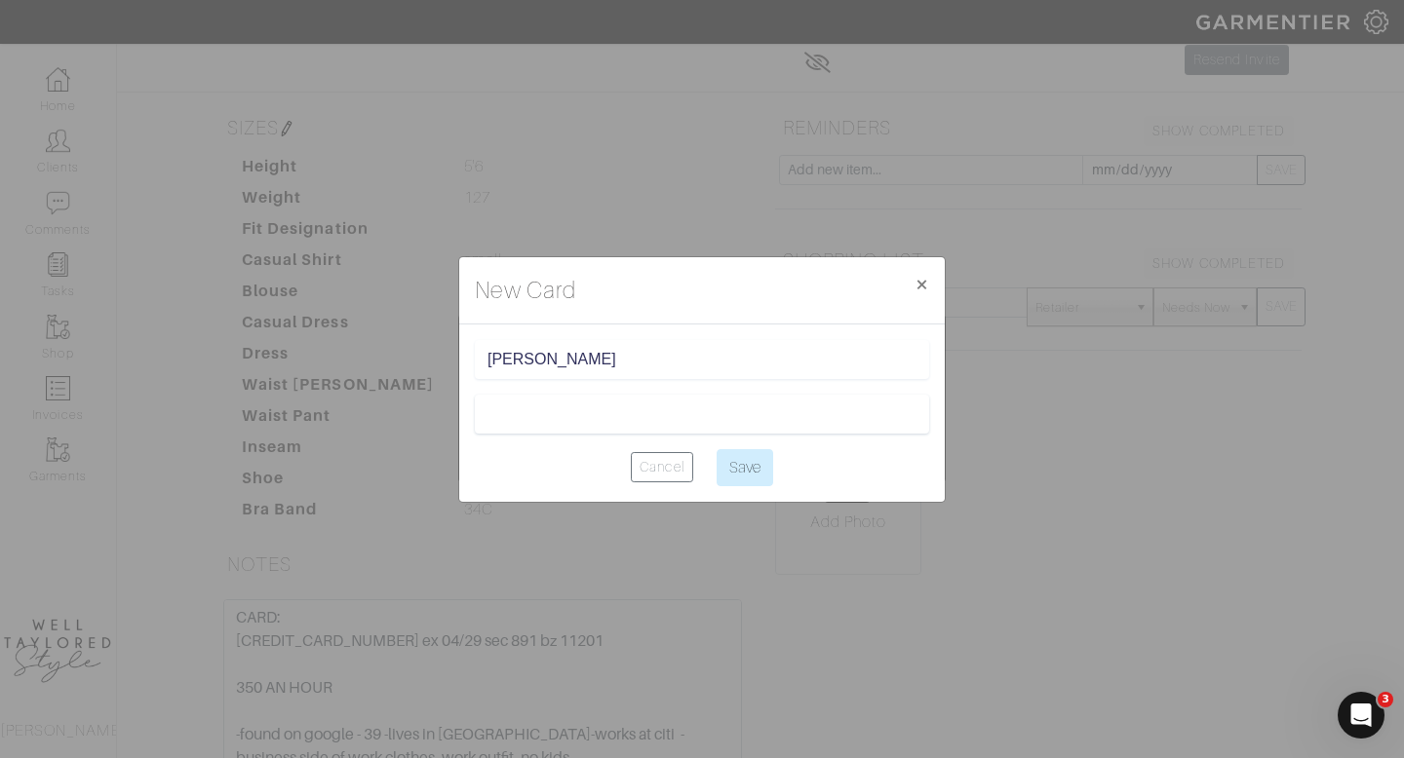
scroll to position [197, 0]
click at [643, 354] on input "[PERSON_NAME]" at bounding box center [701, 360] width 429 height 19
click at [755, 469] on input "Save" at bounding box center [745, 467] width 57 height 37
type input "Saving..."
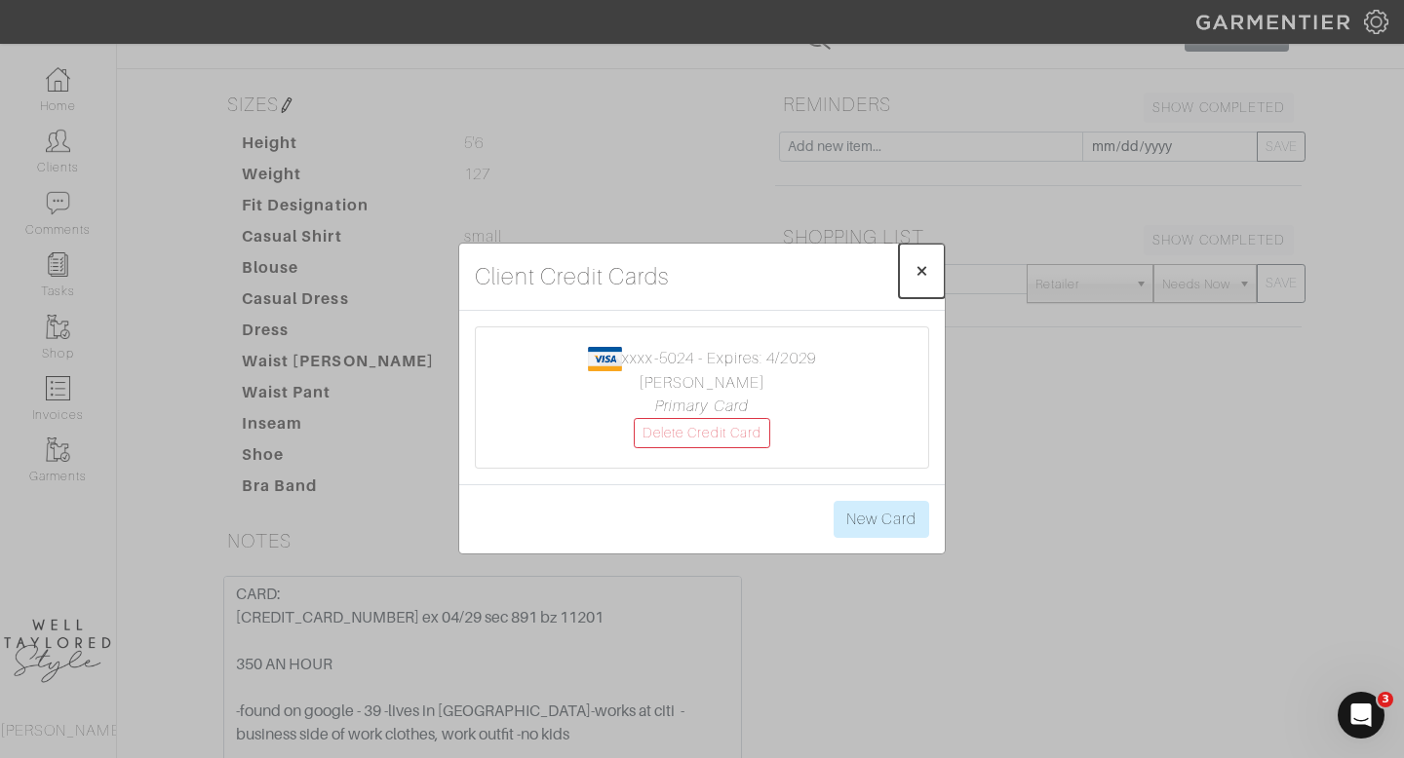
click at [923, 277] on span "×" at bounding box center [921, 270] width 15 height 26
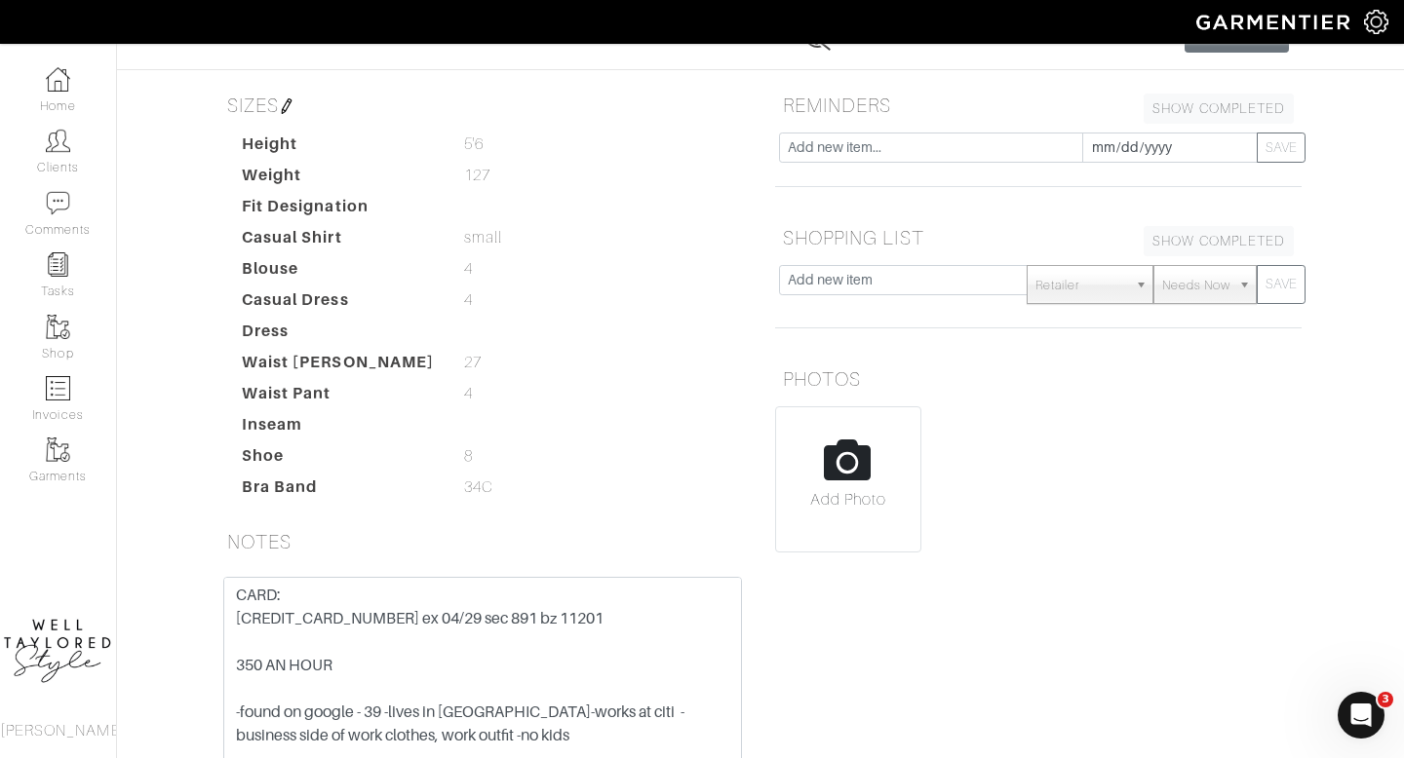
scroll to position [0, 0]
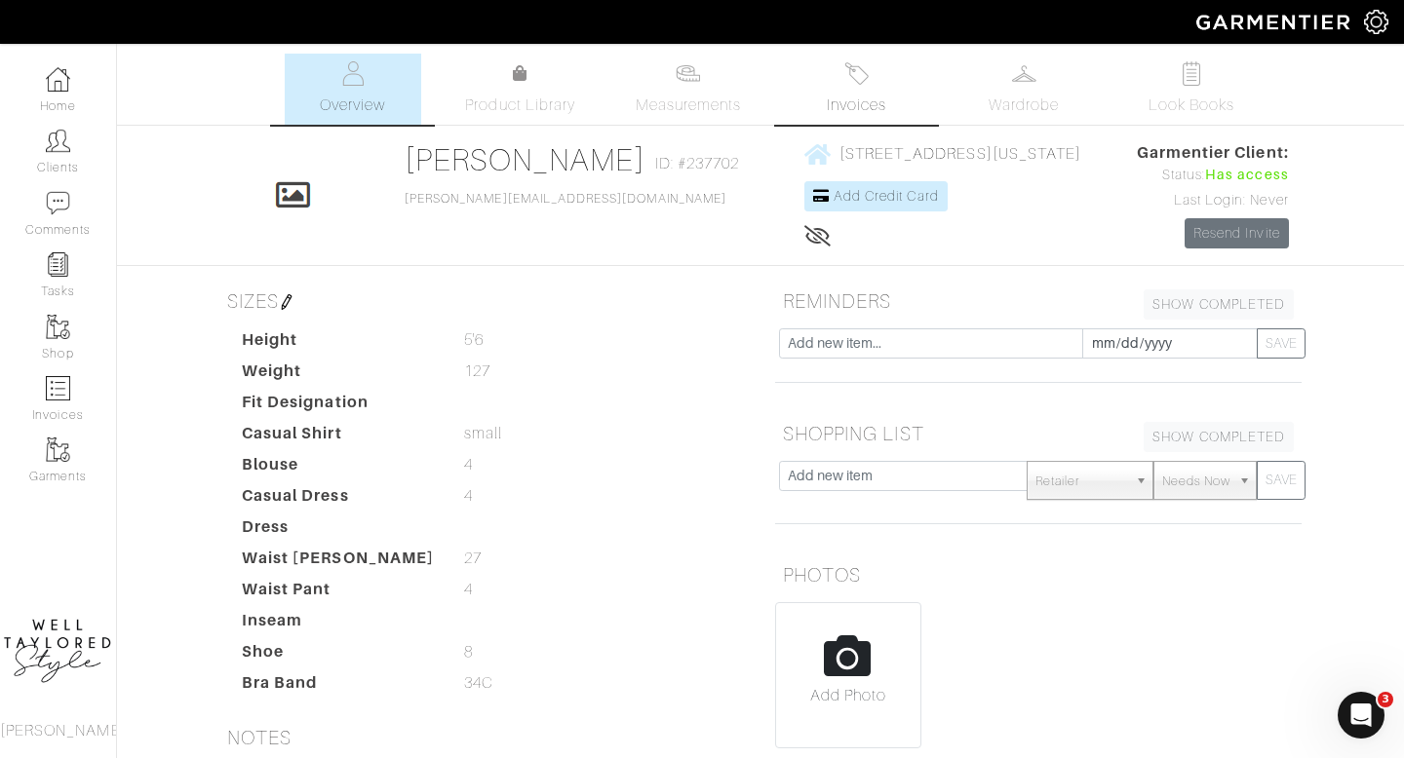
click at [842, 82] on link "Invoices" at bounding box center [856, 89] width 136 height 71
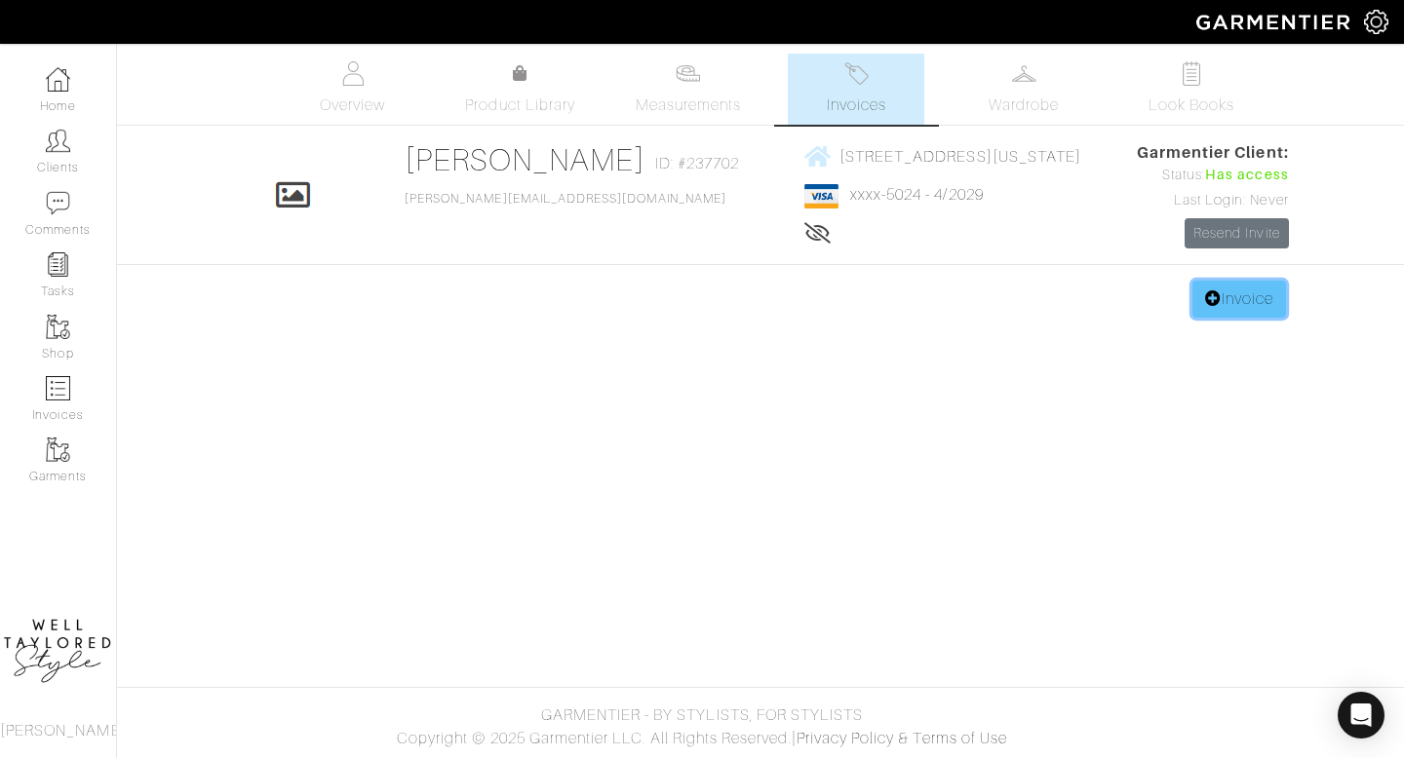
click at [1262, 303] on link "Invoice" at bounding box center [1239, 299] width 94 height 37
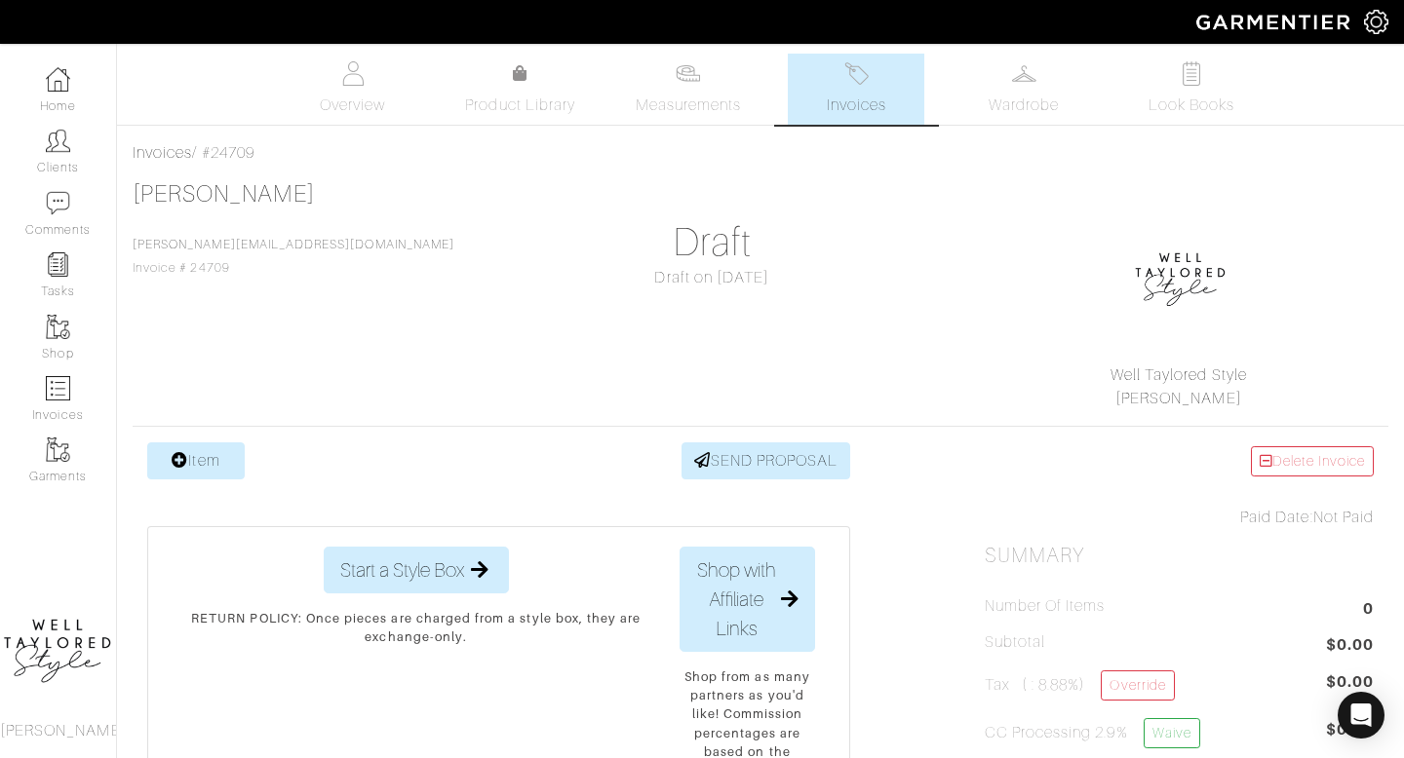
click at [200, 460] on link "Item" at bounding box center [195, 461] width 97 height 37
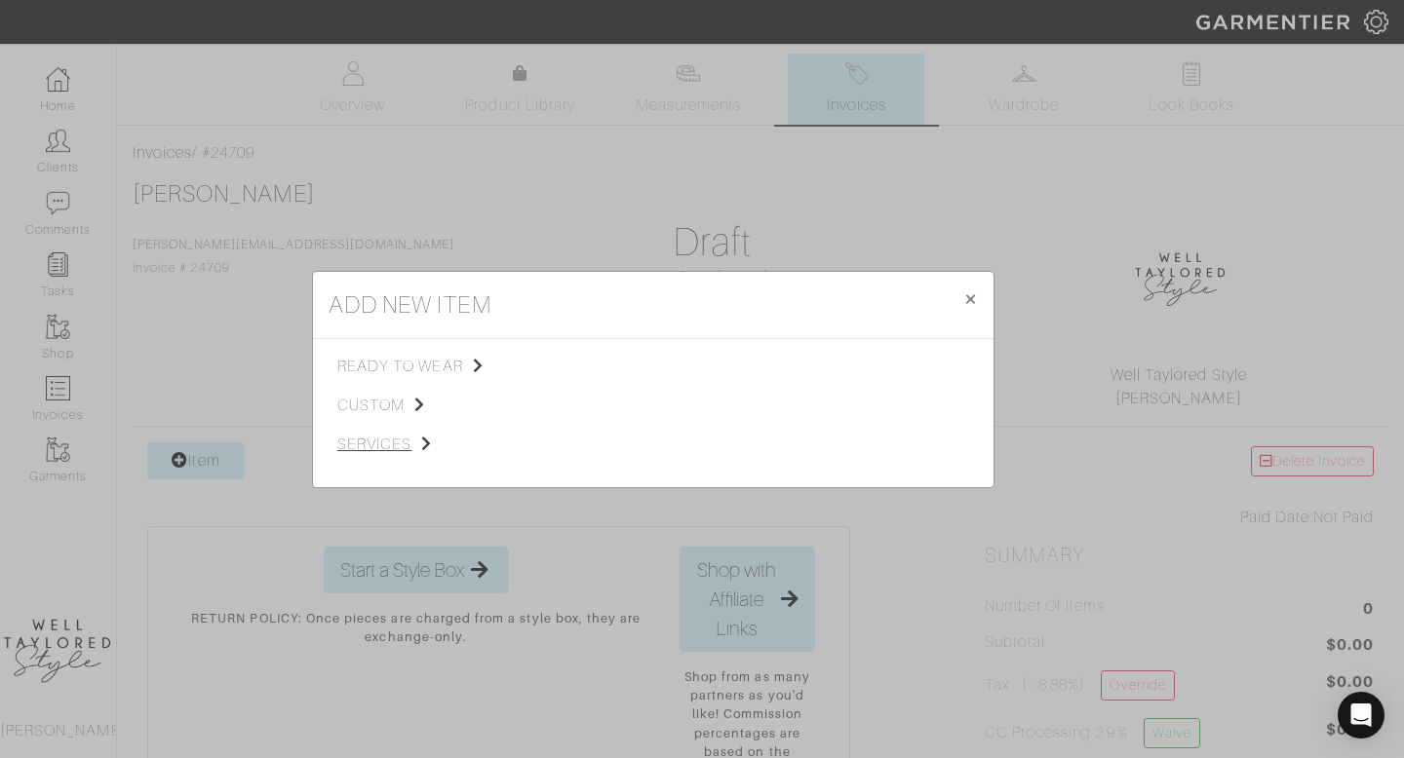
click at [380, 438] on span "services" at bounding box center [435, 444] width 196 height 23
click at [591, 371] on span "Styling Service" at bounding box center [611, 365] width 97 height 16
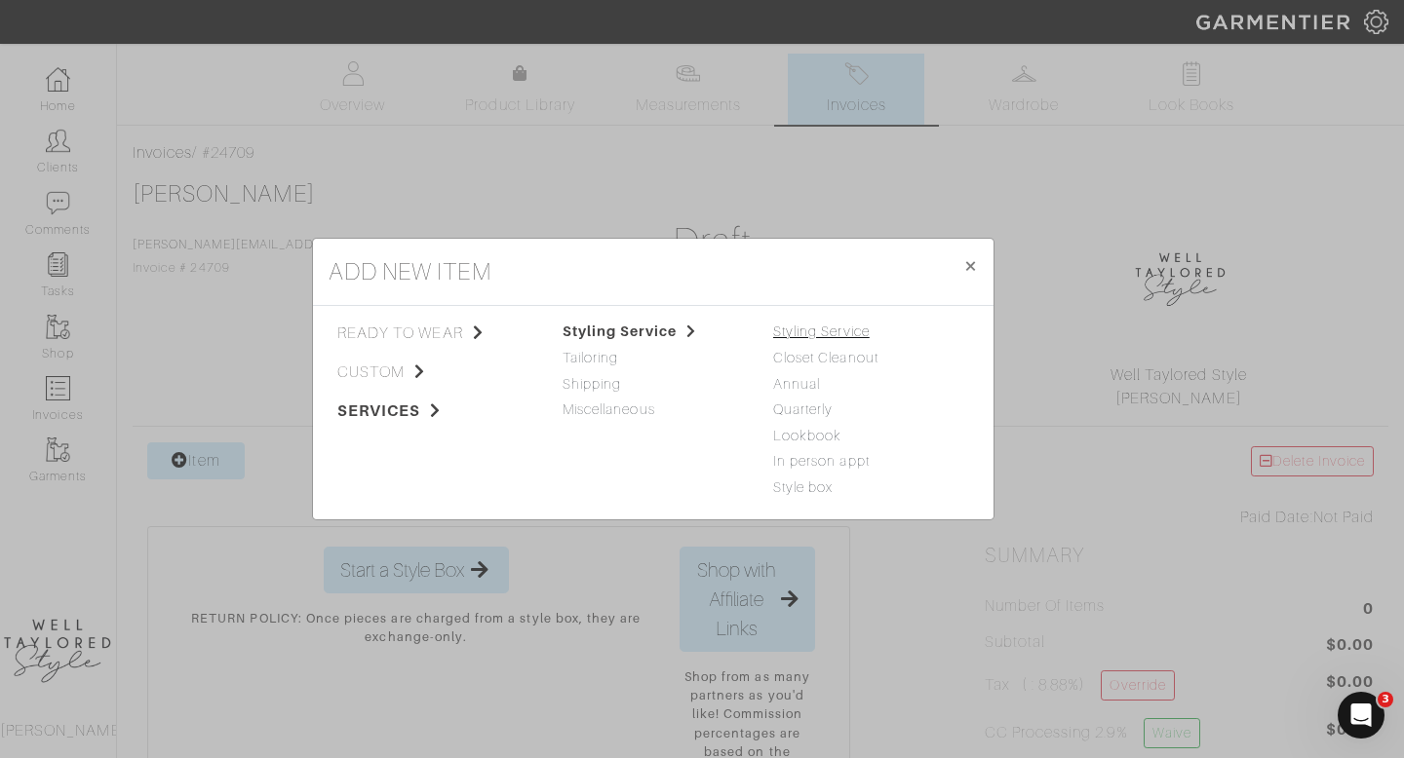
click at [803, 324] on link "Styling Service" at bounding box center [821, 332] width 97 height 16
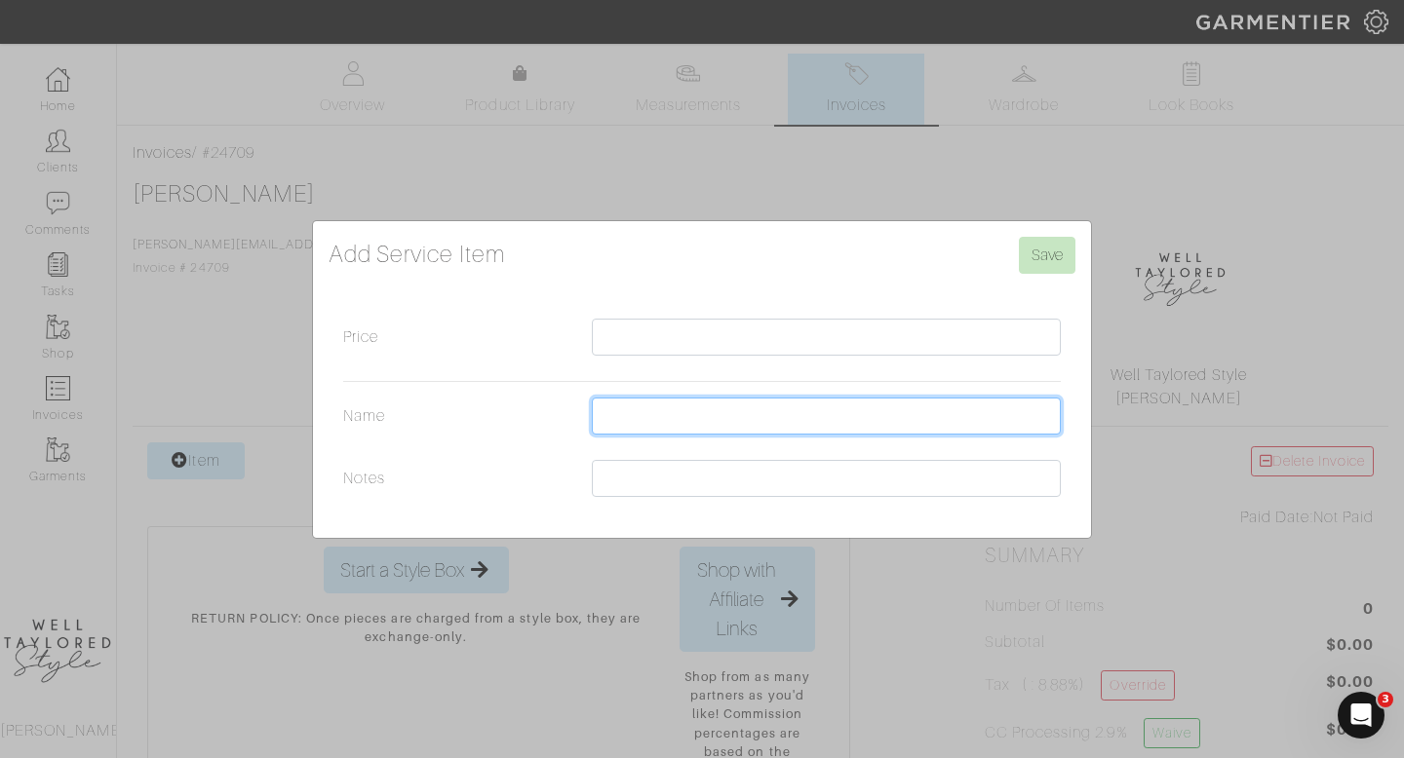
click at [625, 408] on input "Name" at bounding box center [826, 416] width 469 height 37
type input "CLOSET EDIT (350 X 2HRS)"
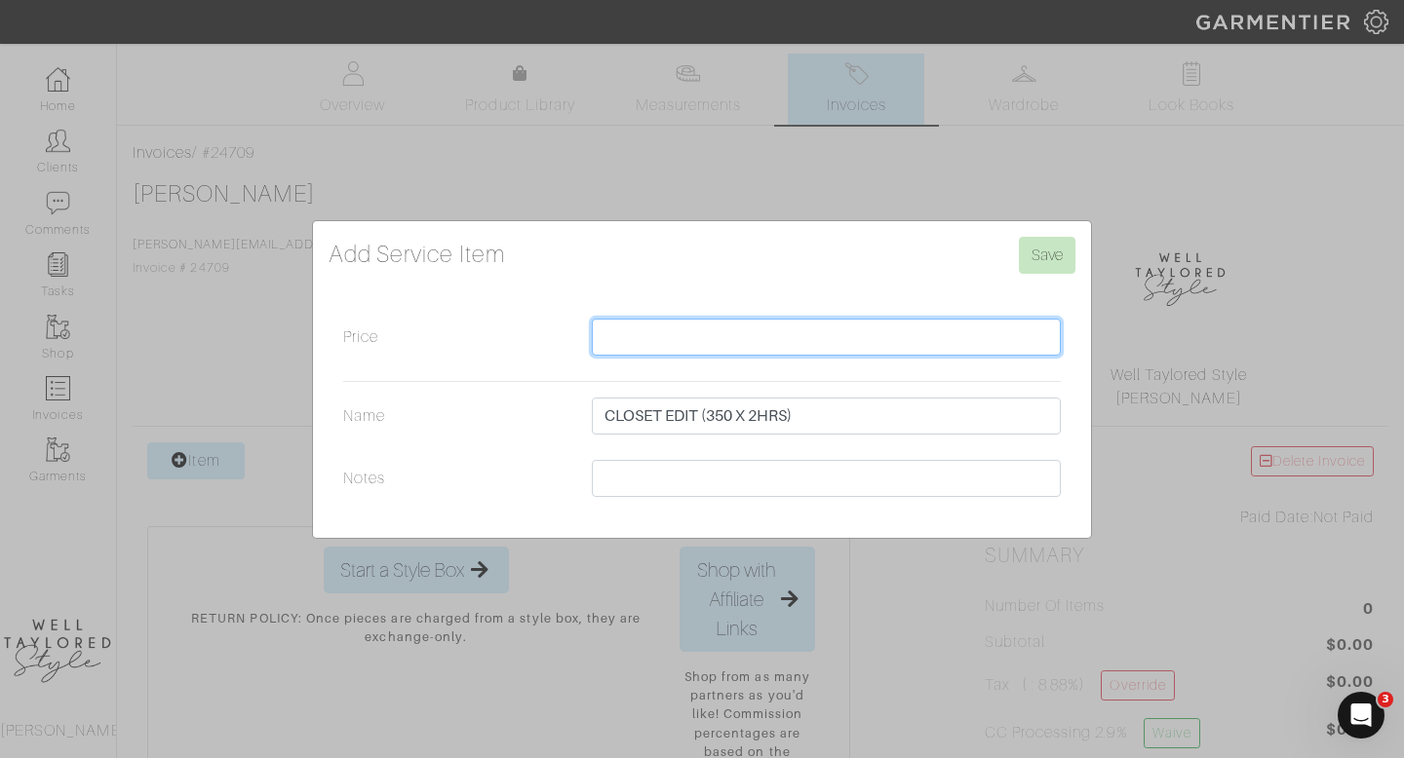
click at [781, 338] on input "Price" at bounding box center [826, 337] width 469 height 37
type input "700"
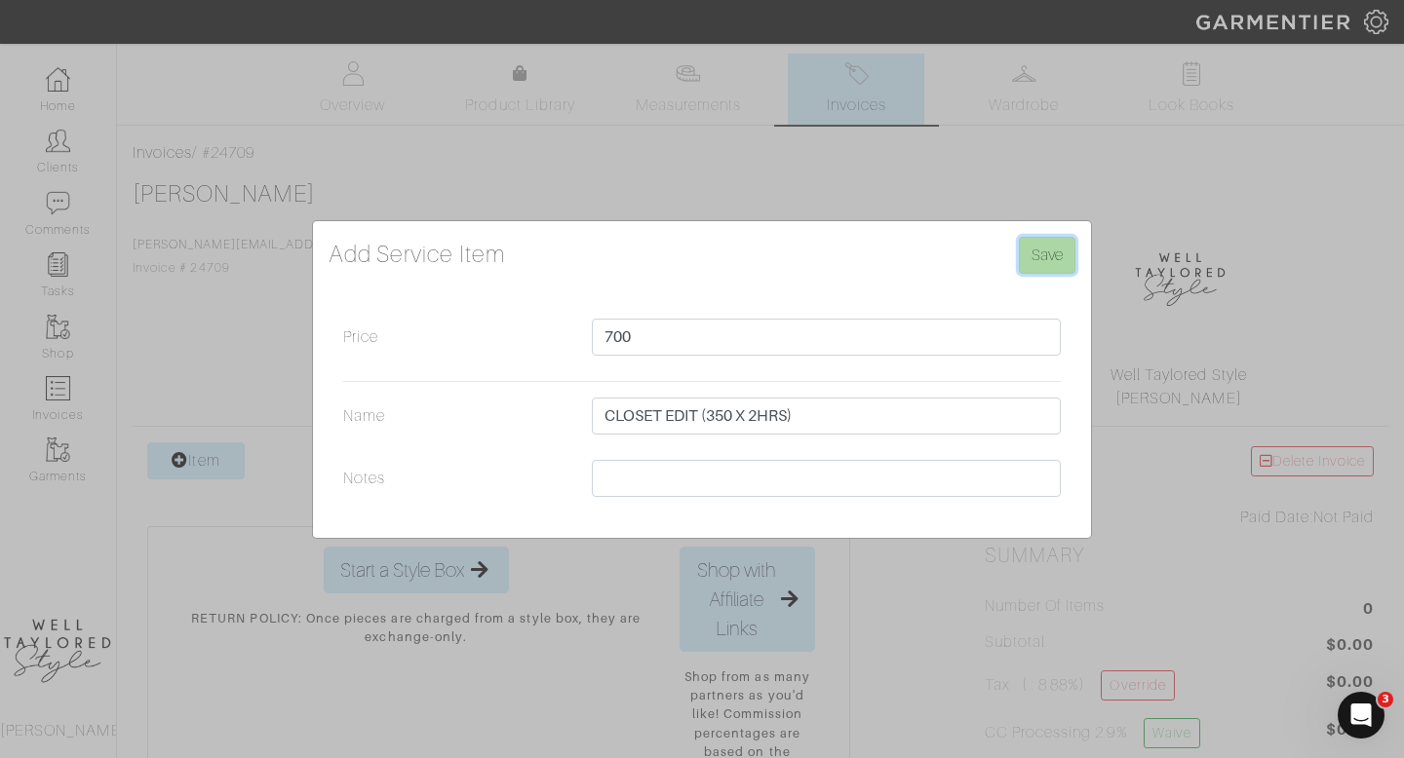
click at [1049, 267] on input "Save" at bounding box center [1047, 255] width 57 height 37
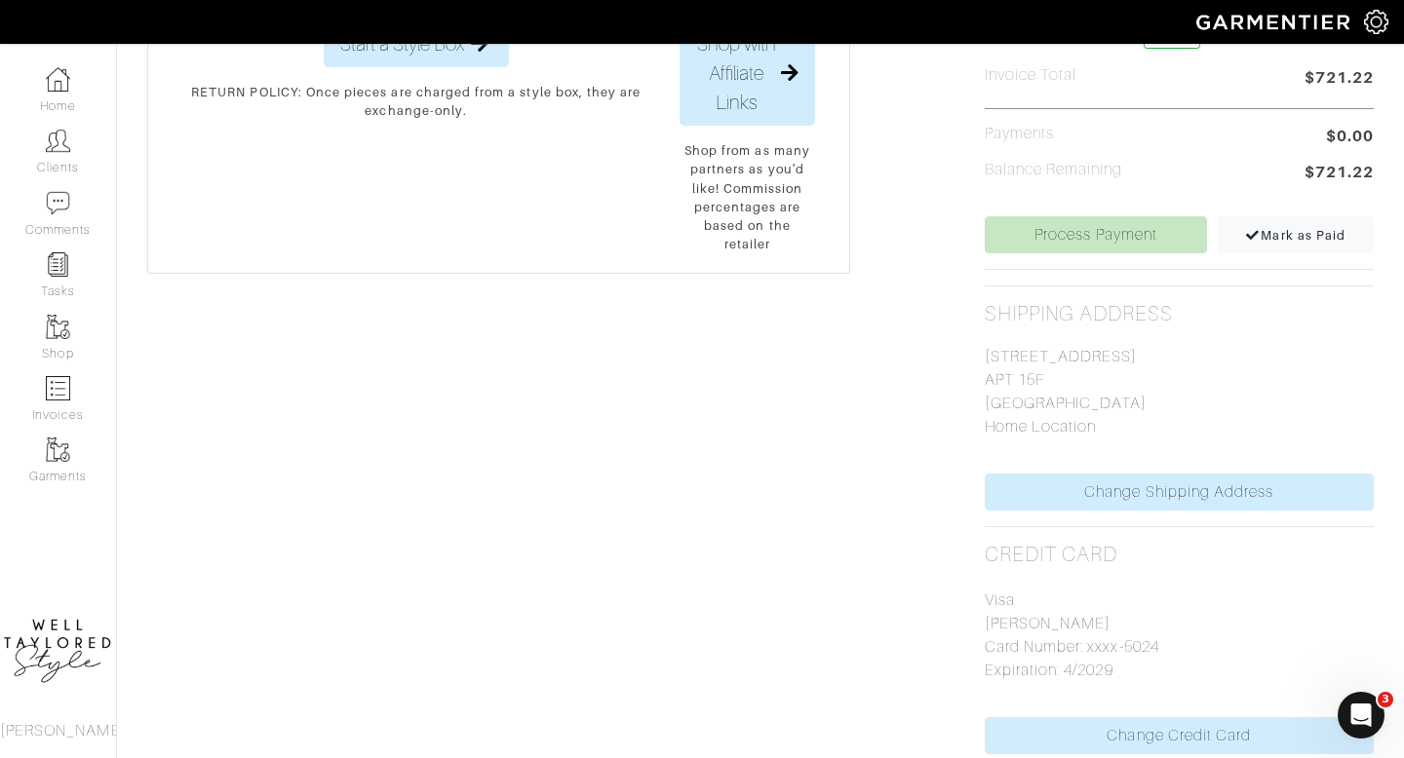
scroll to position [615, 0]
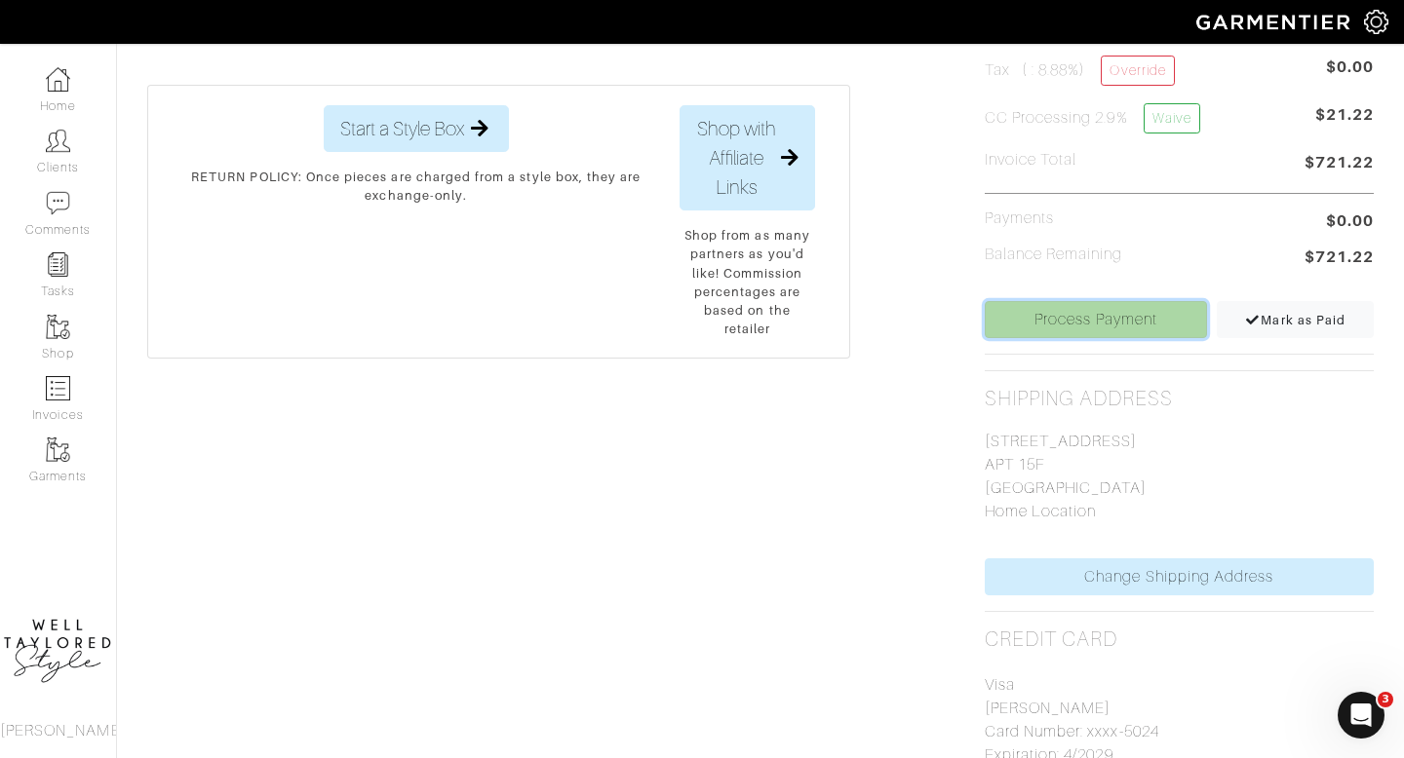
click at [1082, 330] on link "Process Payment" at bounding box center [1096, 319] width 223 height 37
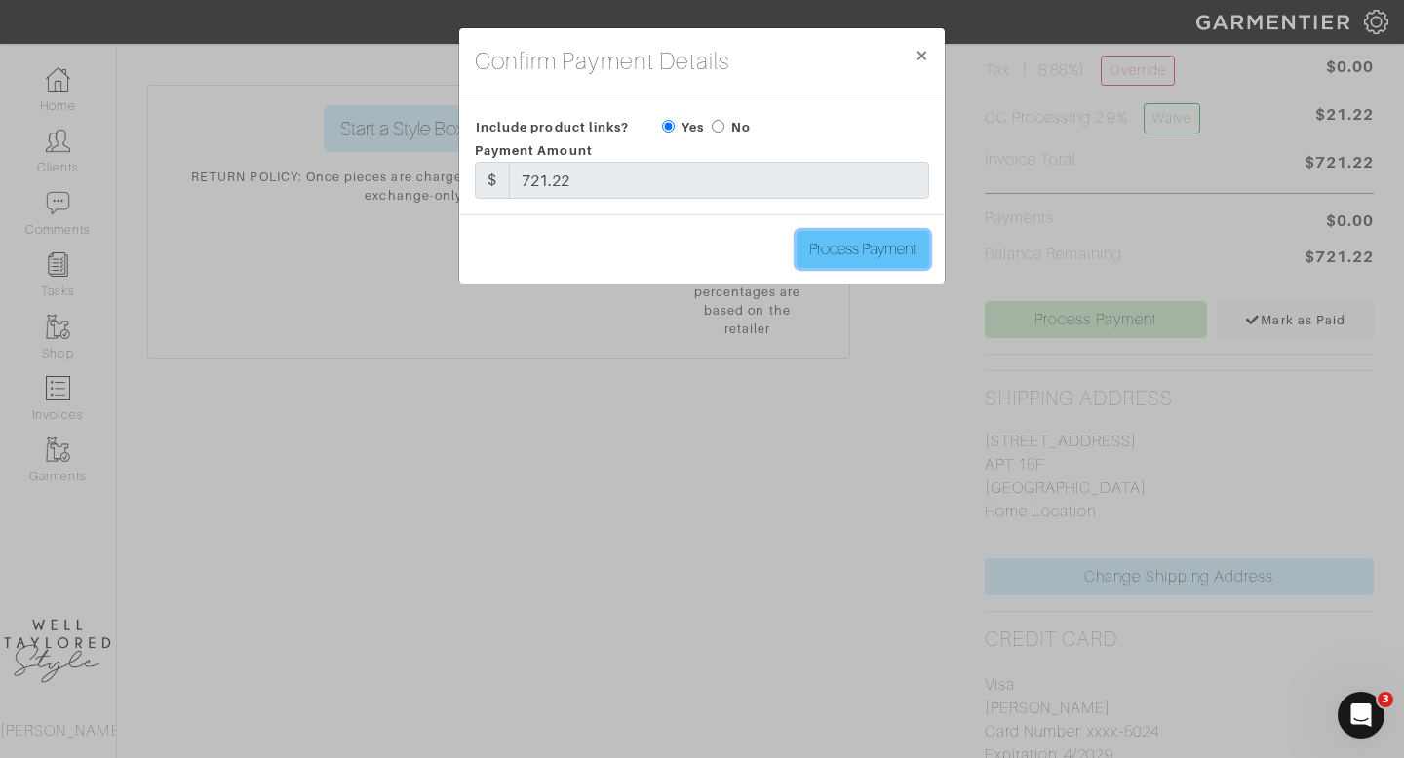
click at [901, 233] on input "Process Payment" at bounding box center [862, 249] width 133 height 37
type input "Process Payment"
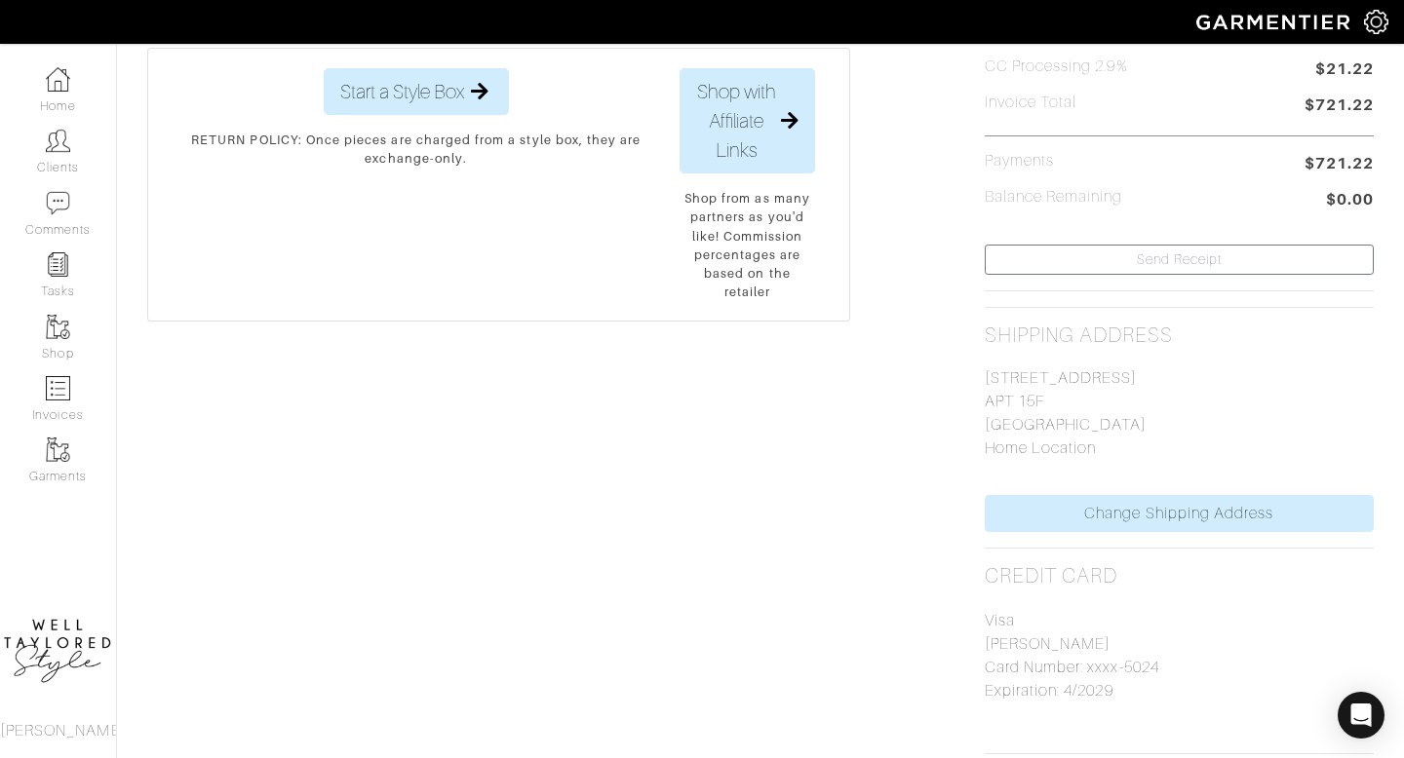
scroll to position [0, 0]
